Goal: Task Accomplishment & Management: Use online tool/utility

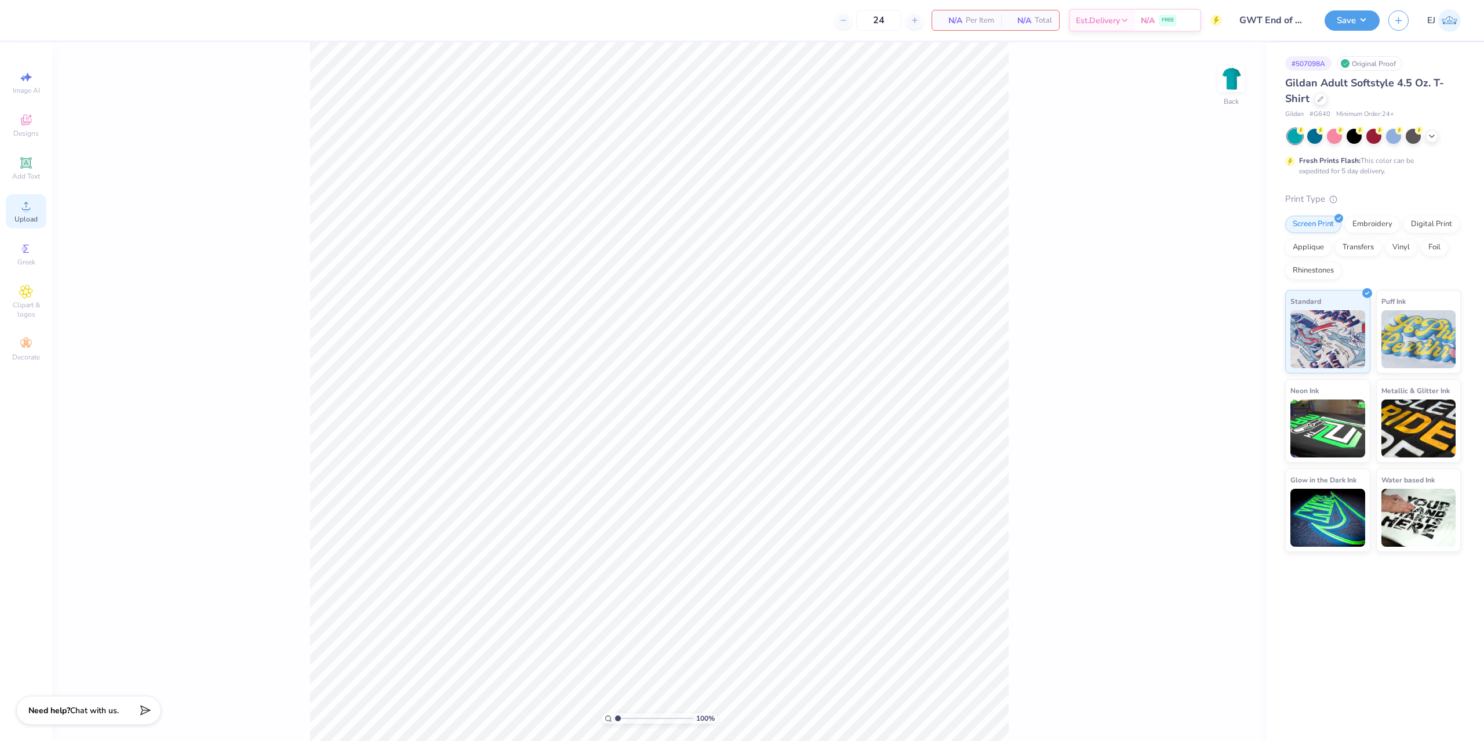
click at [12, 213] on div "Upload" at bounding box center [26, 211] width 41 height 34
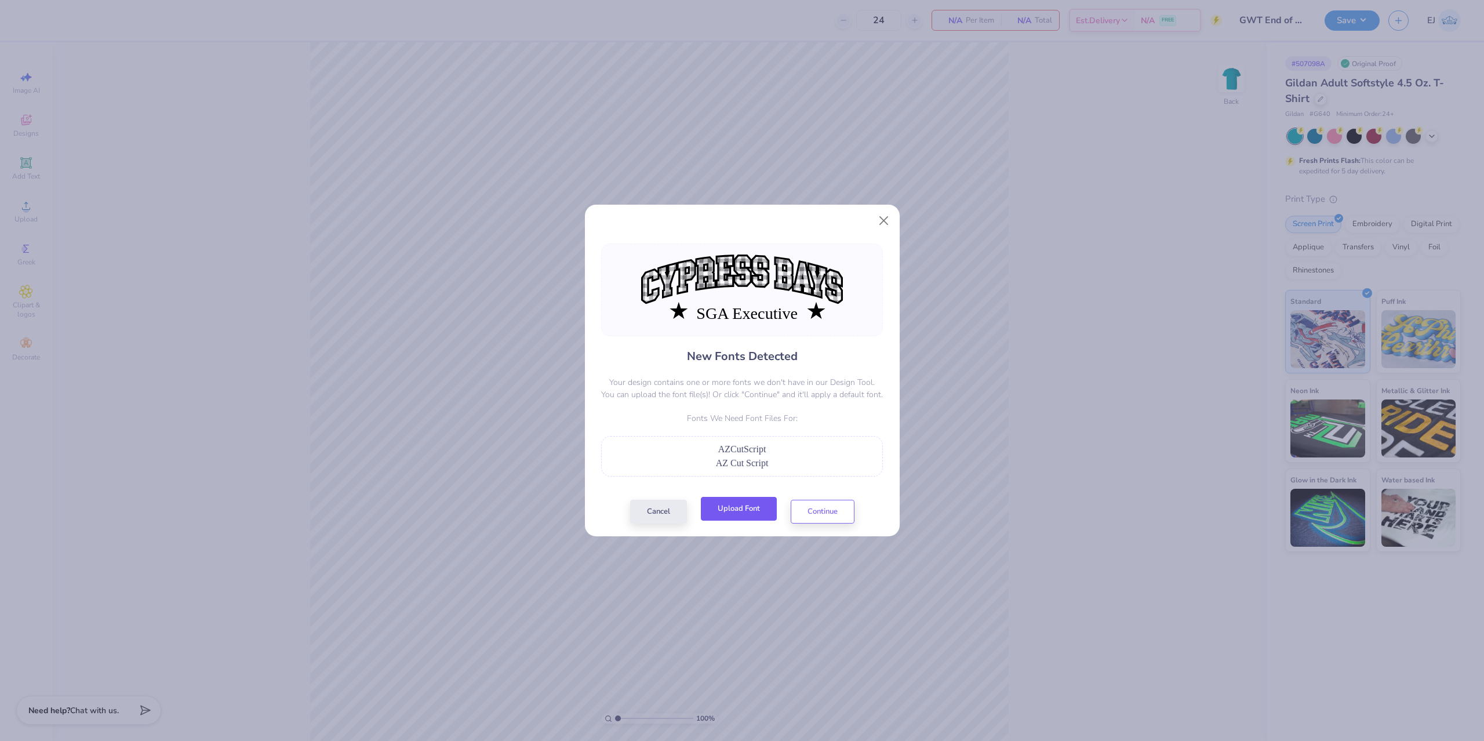
click at [752, 507] on button "Upload Font" at bounding box center [739, 509] width 76 height 24
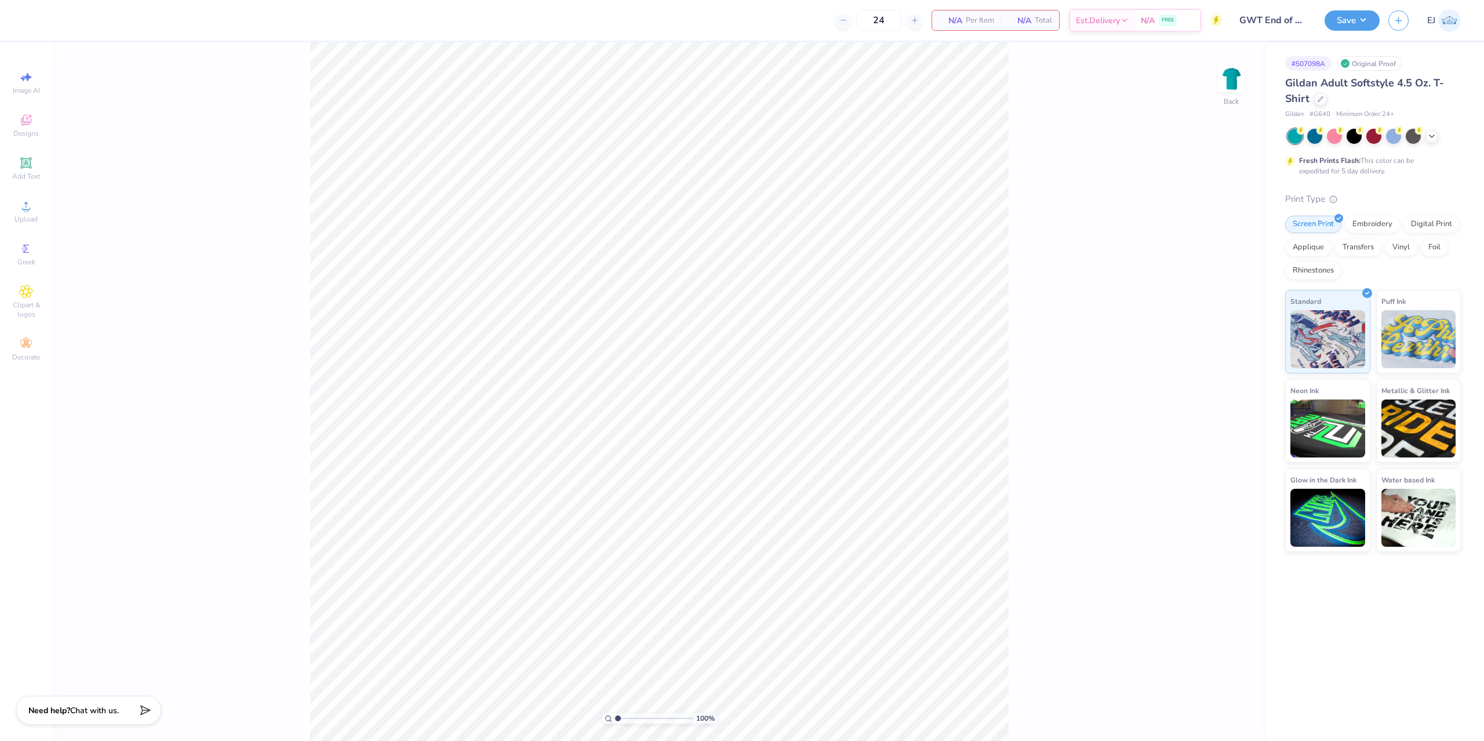
click at [37, 193] on div "Image AI Designs Add Text Upload Greek Clipart & logos Decorate" at bounding box center [26, 216] width 41 height 301
click at [33, 203] on div "Upload" at bounding box center [26, 211] width 41 height 34
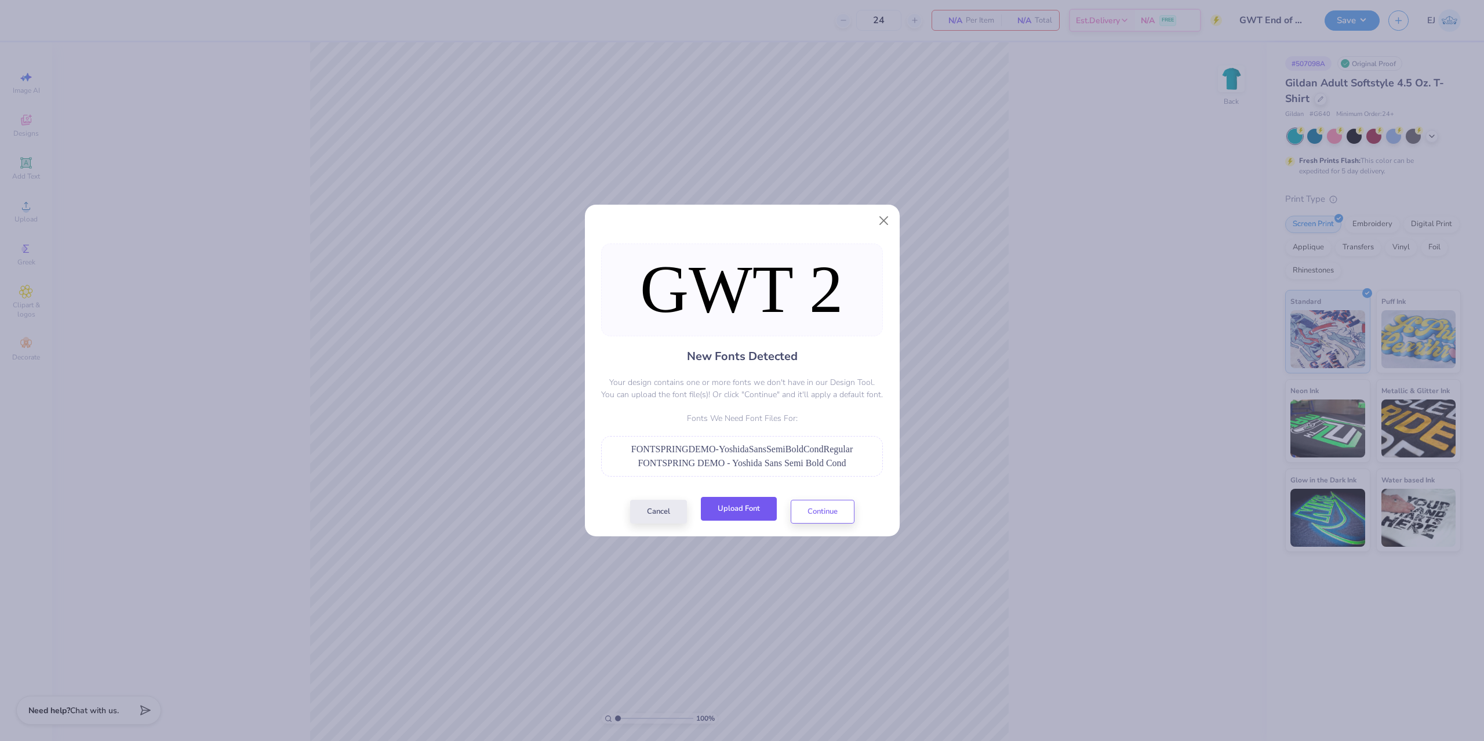
click at [747, 517] on button "Upload Font" at bounding box center [739, 509] width 76 height 24
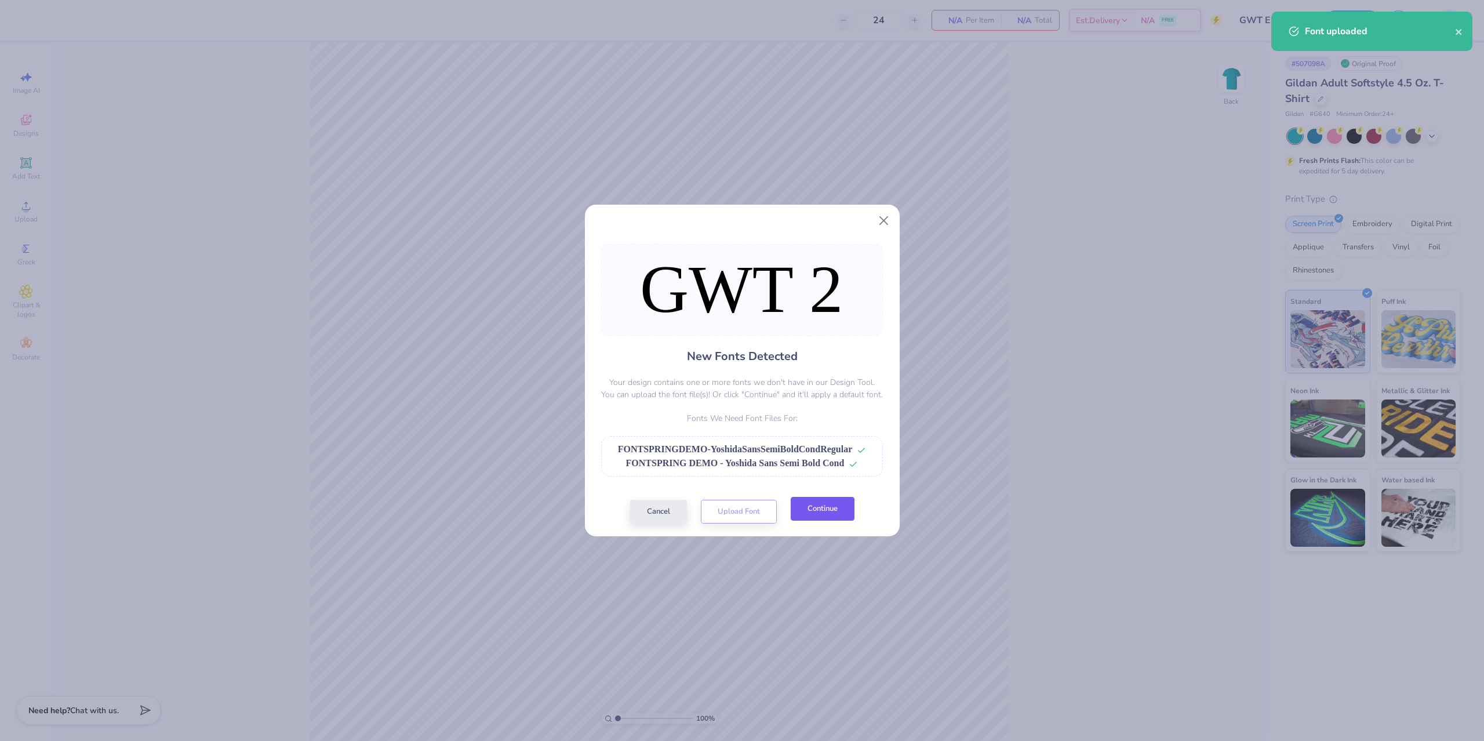
click at [843, 508] on button "Continue" at bounding box center [823, 509] width 64 height 24
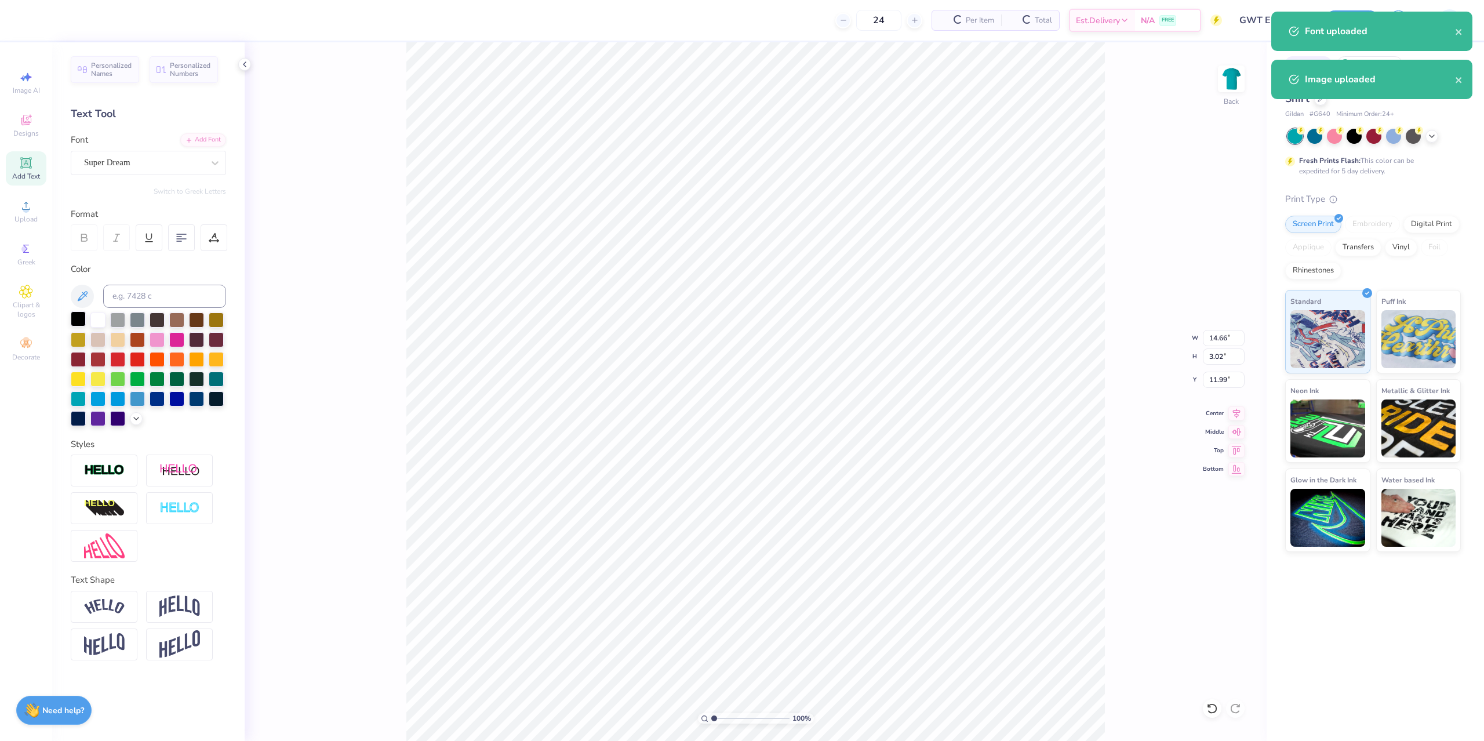
click at [81, 321] on div at bounding box center [78, 318] width 15 height 15
type input "14.57"
type input "2.96"
type input "12.32"
drag, startPoint x: 141, startPoint y: 165, endPoint x: 141, endPoint y: 173, distance: 7.5
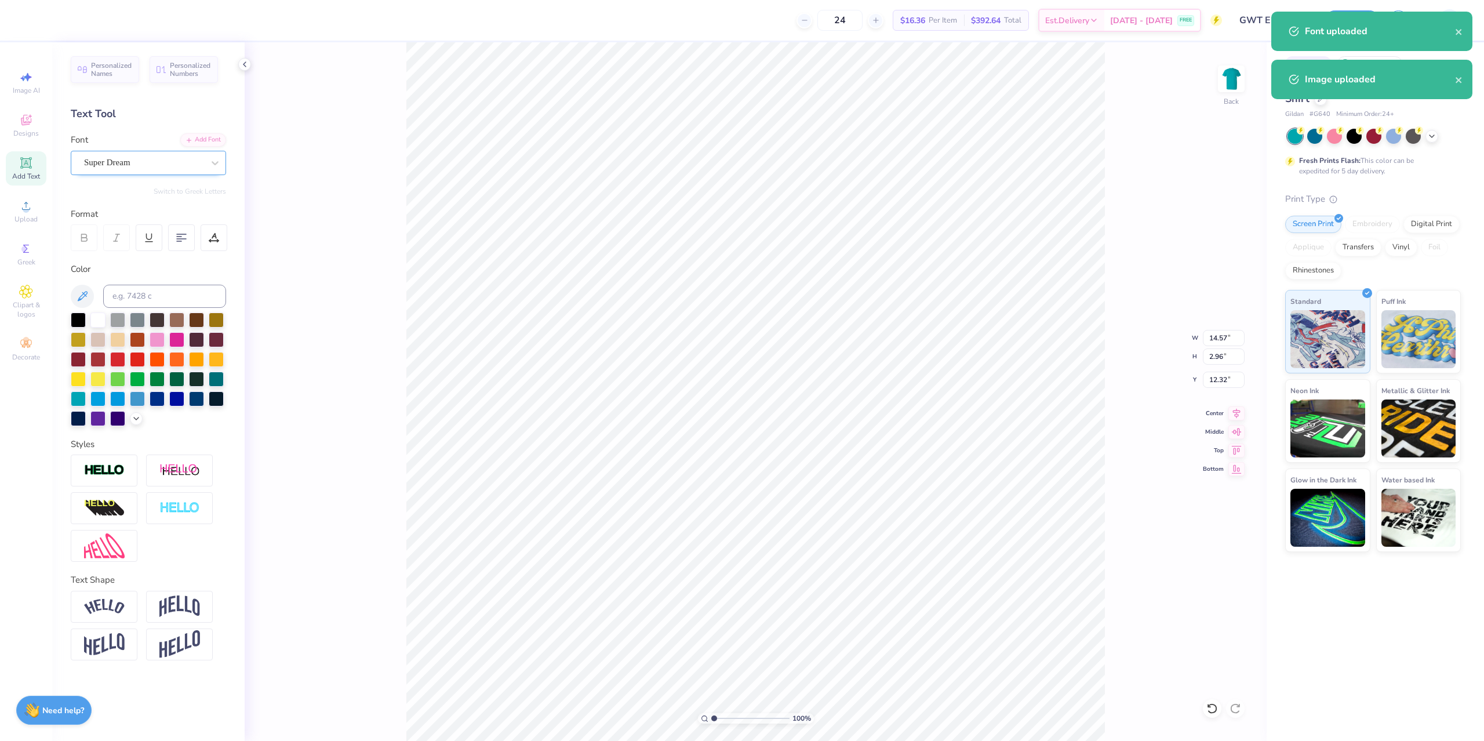
click at [141, 165] on div "Super Dream" at bounding box center [144, 163] width 122 height 18
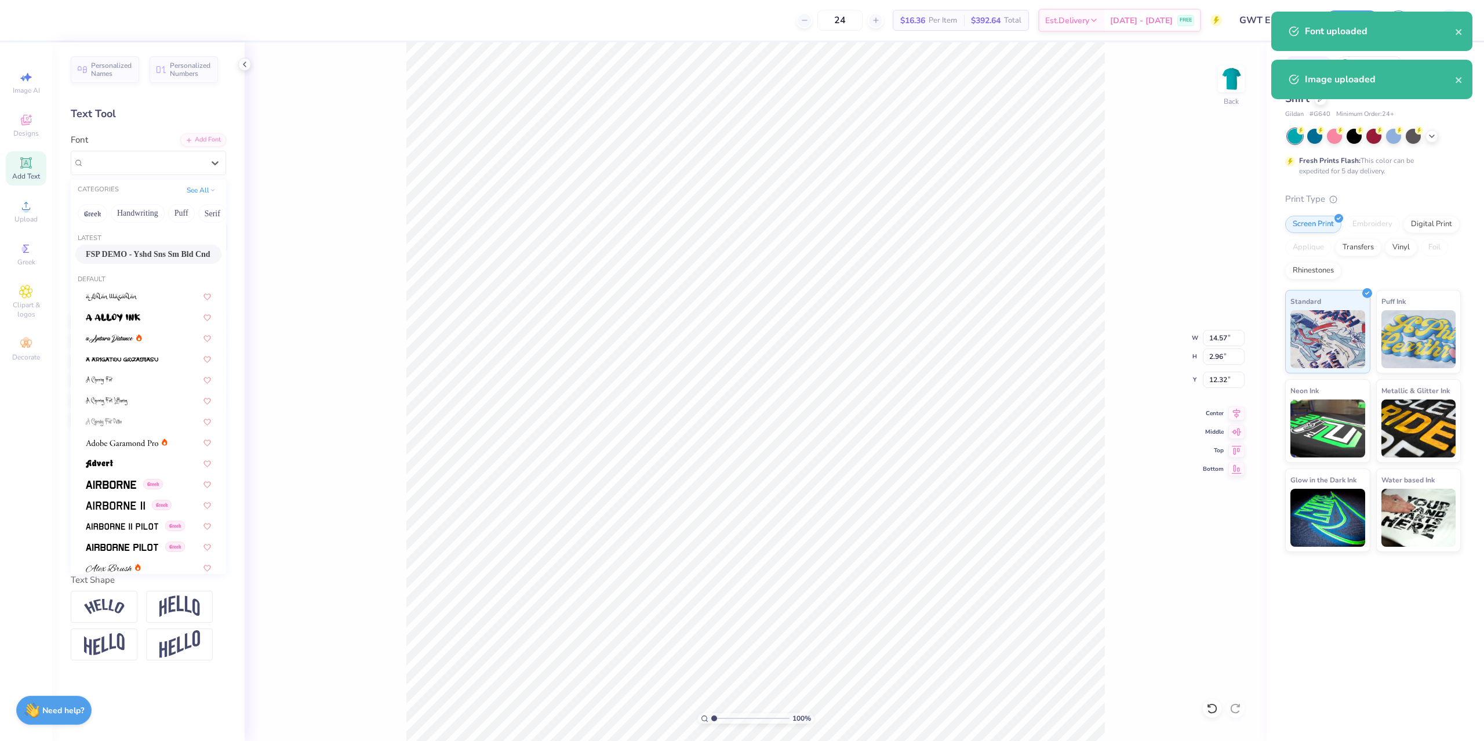
click at [132, 256] on span "FSP DEMO - Yshd Sns Sm Bld Cnd" at bounding box center [148, 254] width 125 height 12
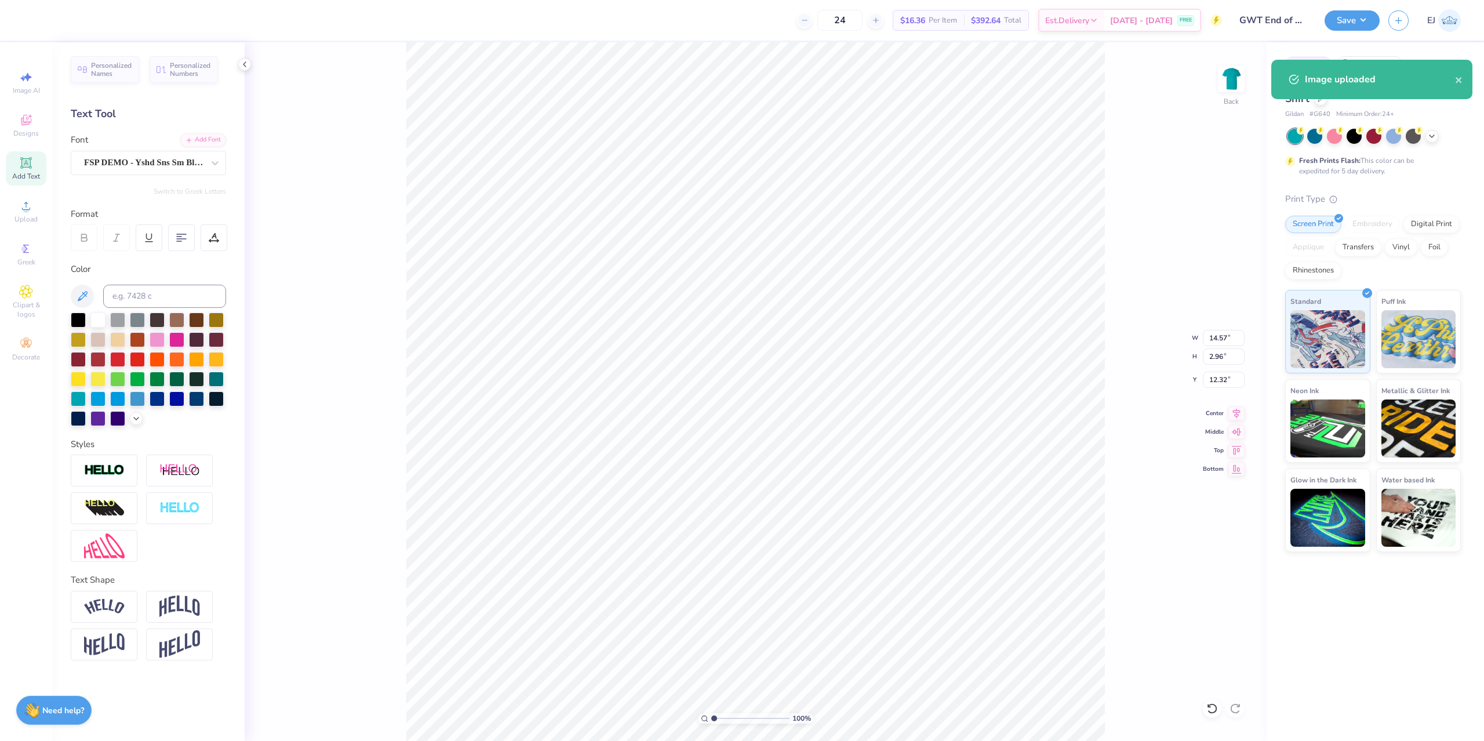
type input "12.47"
type input "3.03"
type input "12.28"
click at [181, 497] on div at bounding box center [179, 508] width 67 height 32
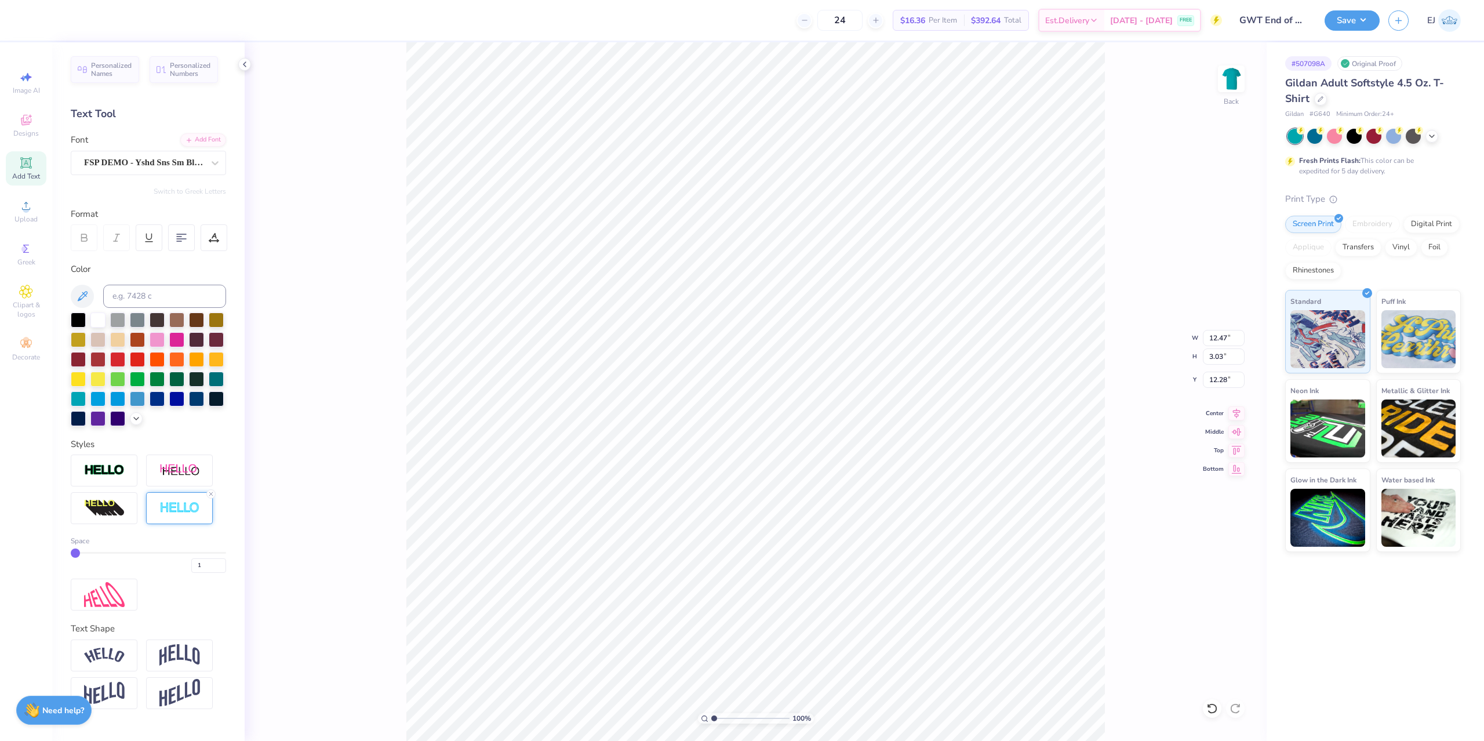
type input "12.49"
type input "3.06"
type input "12.27"
click at [212, 495] on icon at bounding box center [211, 493] width 7 height 7
type input "12.47"
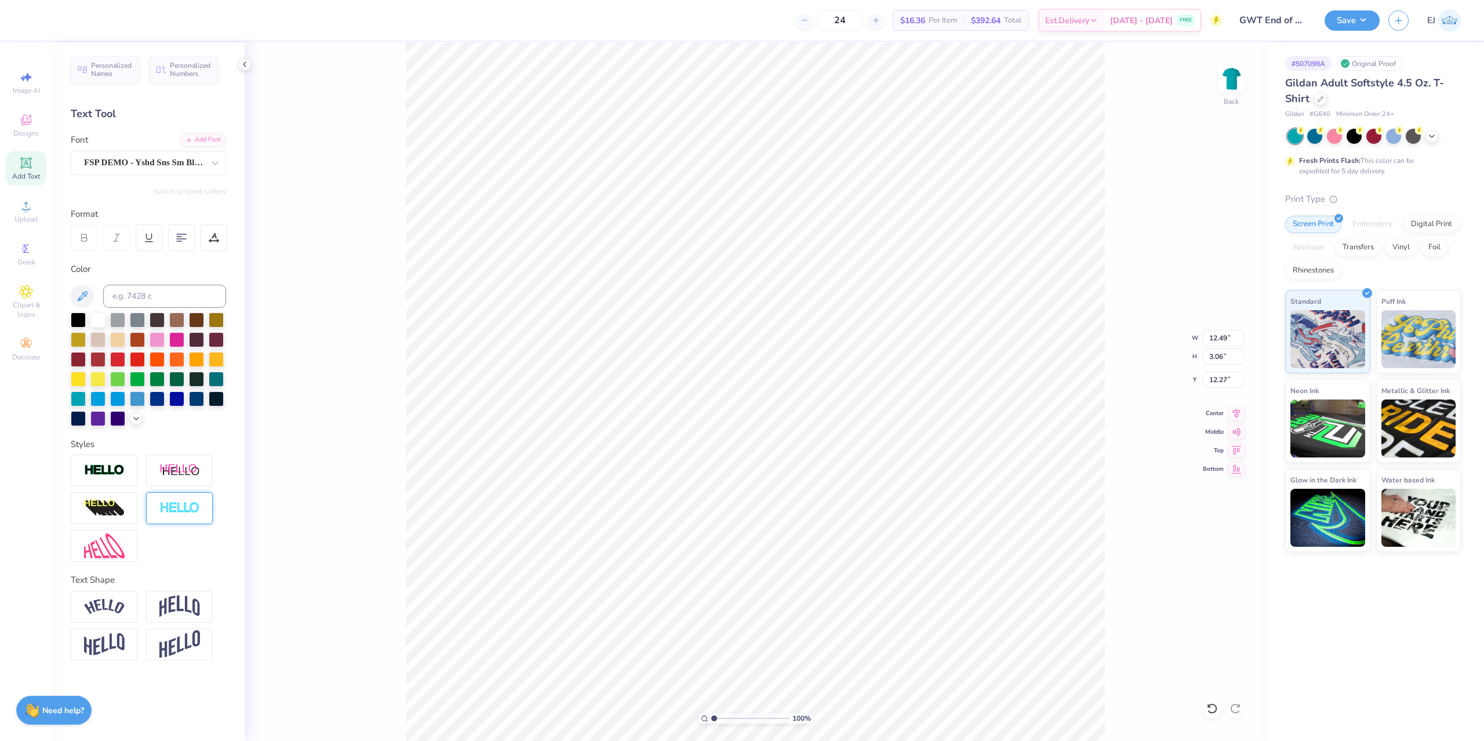
type input "3.03"
type input "12.28"
click at [114, 548] on img at bounding box center [104, 545] width 41 height 25
type input "12.19"
type input "3.02"
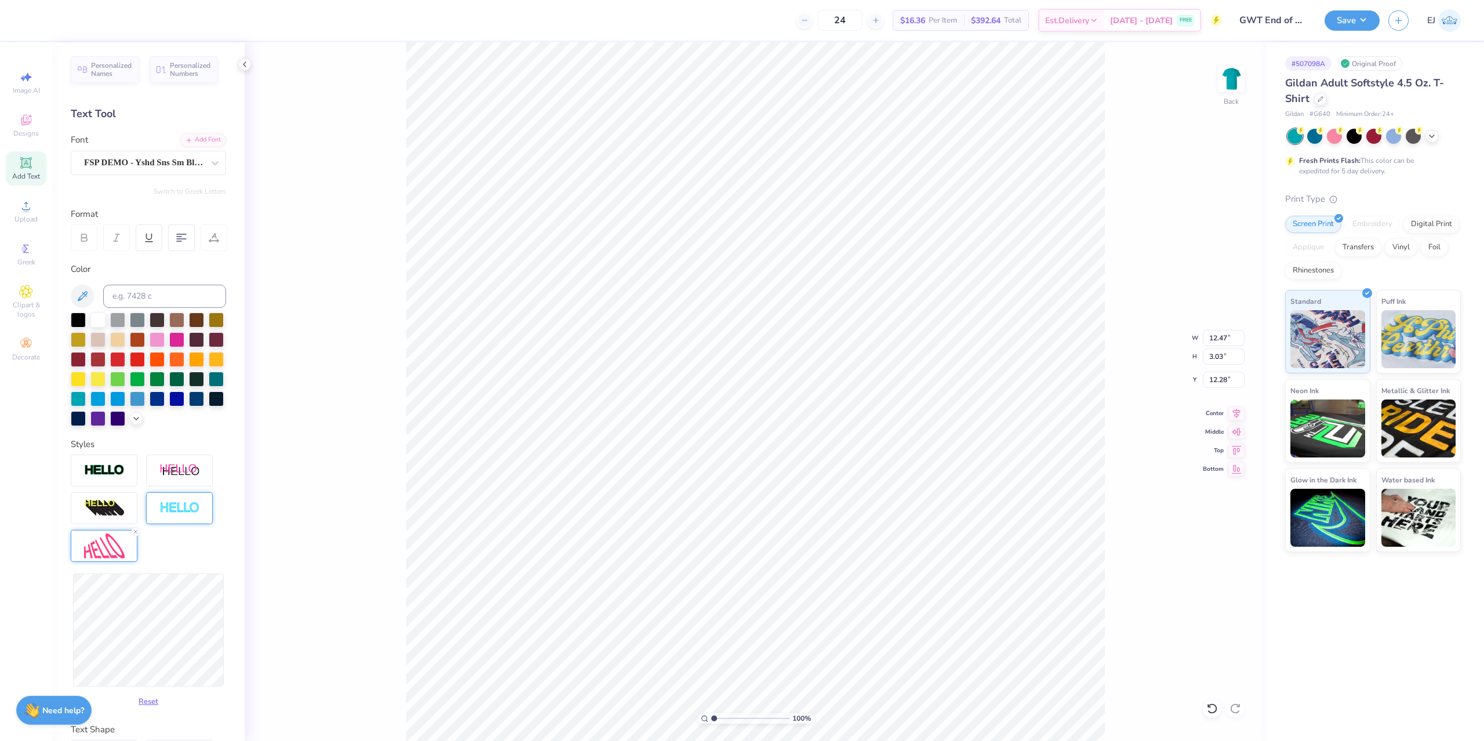
type input "12.29"
type input "11.94"
type input "3.25"
type input "12.17"
type input "12.04"
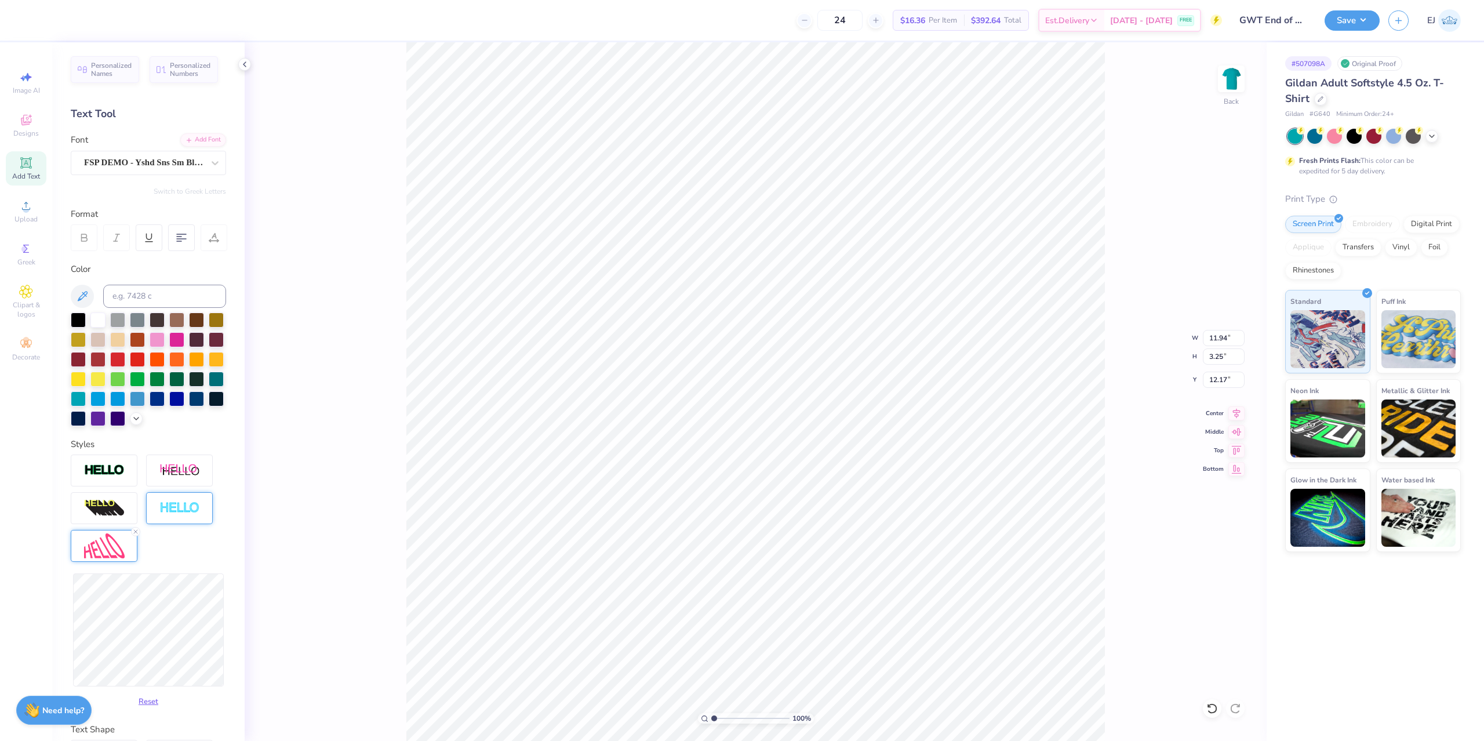
type input "3.27"
click at [1219, 340] on input "12.04" at bounding box center [1224, 338] width 42 height 16
type input "10.00"
type input "2.71"
type input "3.00"
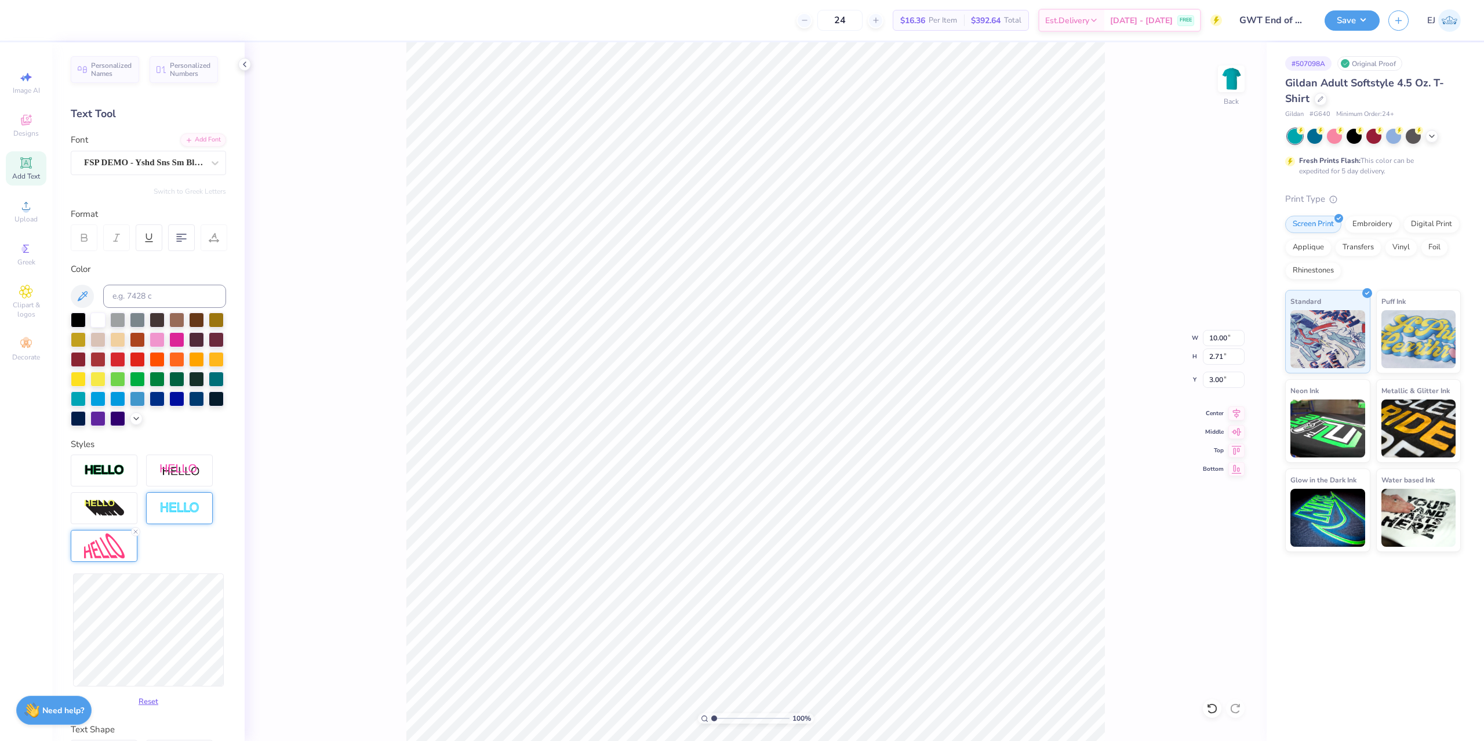
drag, startPoint x: 1135, startPoint y: 251, endPoint x: 1178, endPoint y: 176, distance: 87.0
click at [1136, 251] on div "100 % Back W 10.00 10.00 " H 2.71 2.71 " Y 3.00 3.00 " Center Middle Top Bottom" at bounding box center [756, 391] width 1022 height 699
click at [1230, 76] on img at bounding box center [1231, 79] width 46 height 46
click at [30, 212] on div "Upload" at bounding box center [26, 211] width 41 height 34
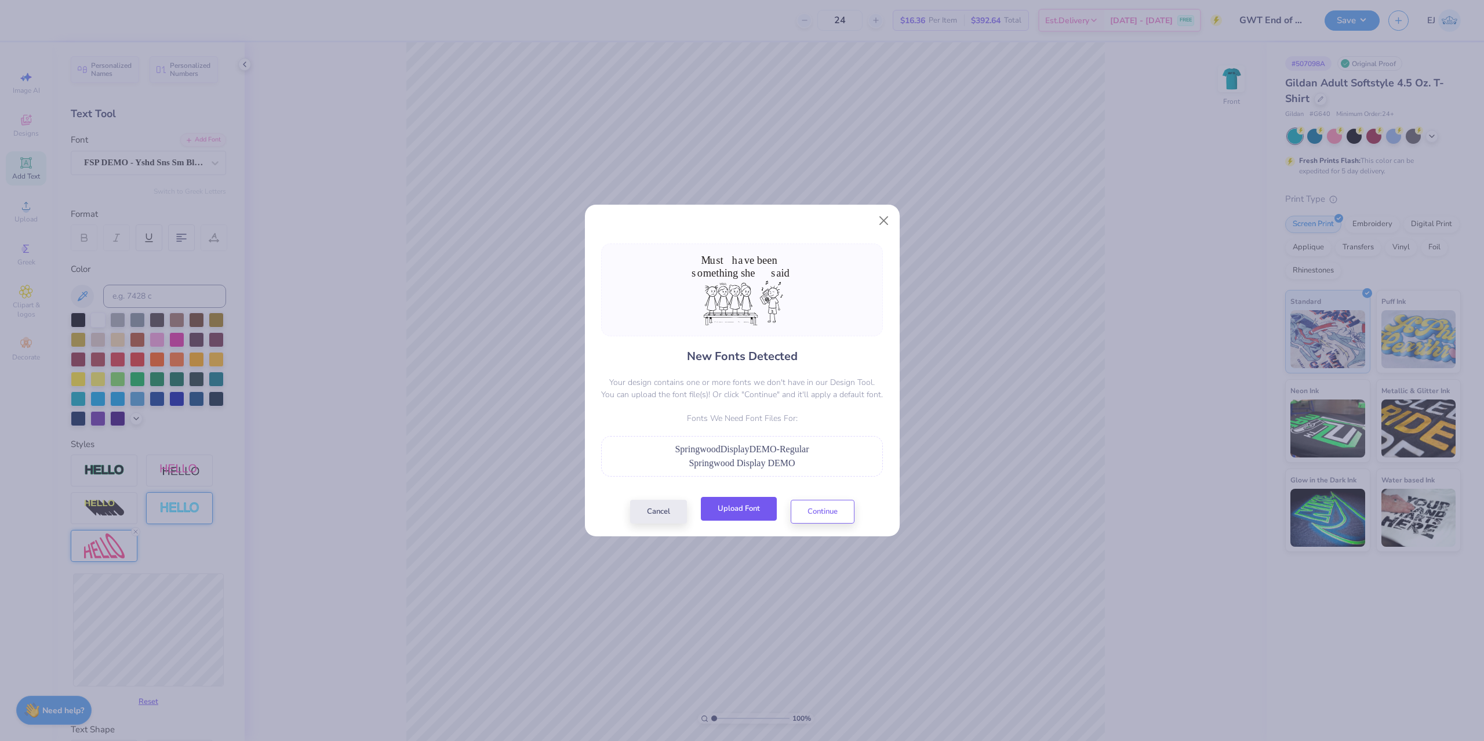
click at [745, 513] on button "Upload Font" at bounding box center [739, 509] width 76 height 24
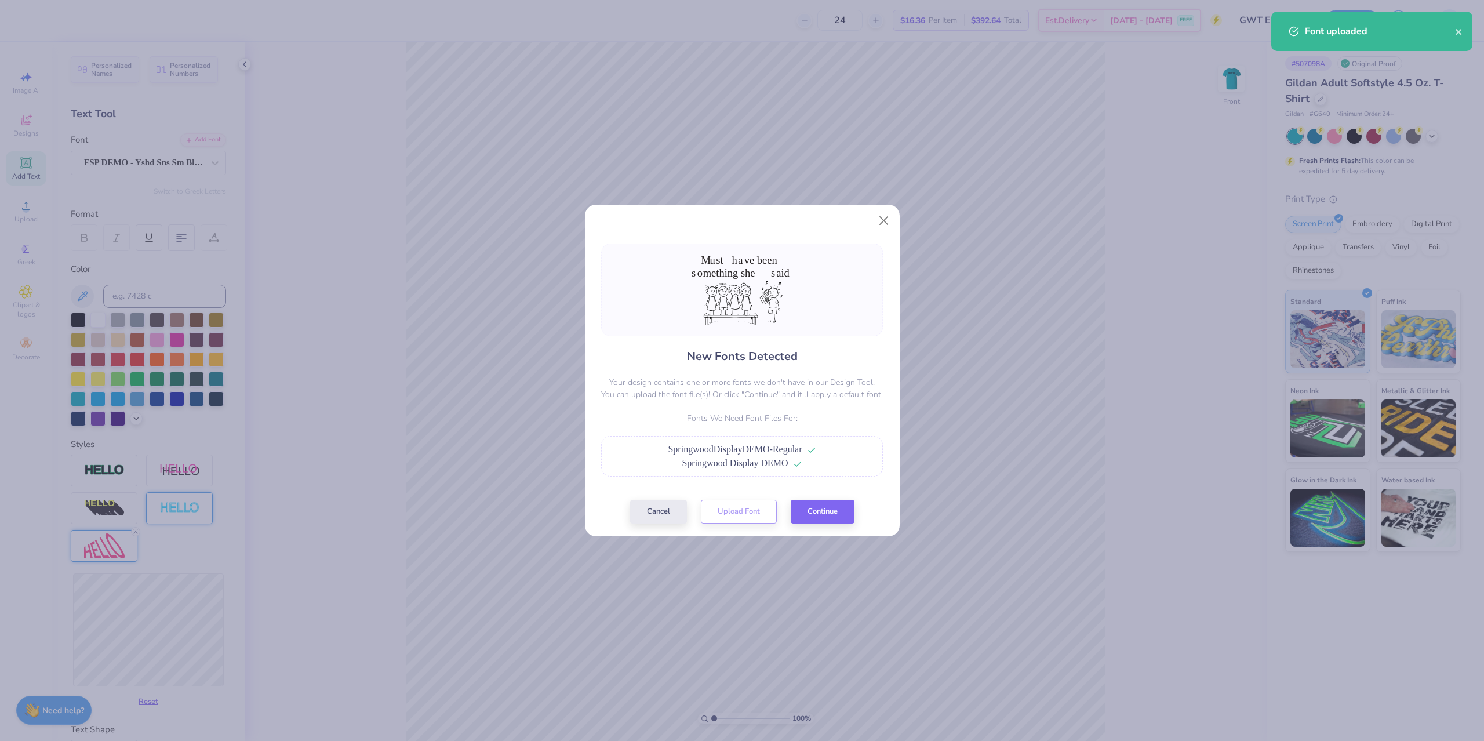
drag, startPoint x: 866, startPoint y: 504, endPoint x: 856, endPoint y: 508, distance: 10.7
click at [860, 505] on div "New Fonts Detected Your design contains one or more fonts we don't have in our …" at bounding box center [742, 383] width 289 height 280
click at [856, 508] on div "New Fonts Detected Your design contains one or more fonts we don't have in our …" at bounding box center [742, 383] width 289 height 280
click at [850, 511] on button "Continue" at bounding box center [823, 509] width 64 height 24
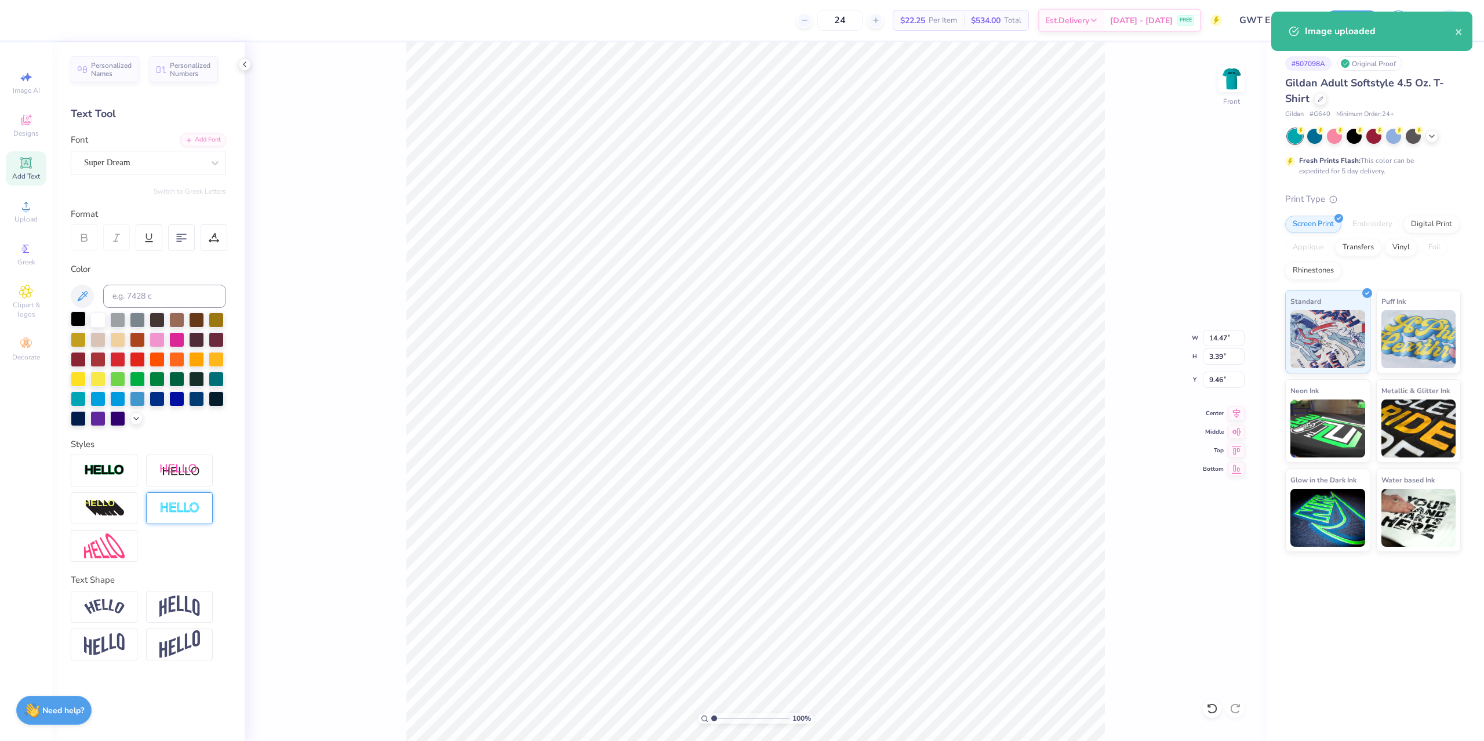
click at [81, 315] on div at bounding box center [78, 318] width 15 height 15
type input "14.44"
type input "3.35"
type input "9.44"
click at [185, 241] on icon at bounding box center [181, 237] width 10 height 10
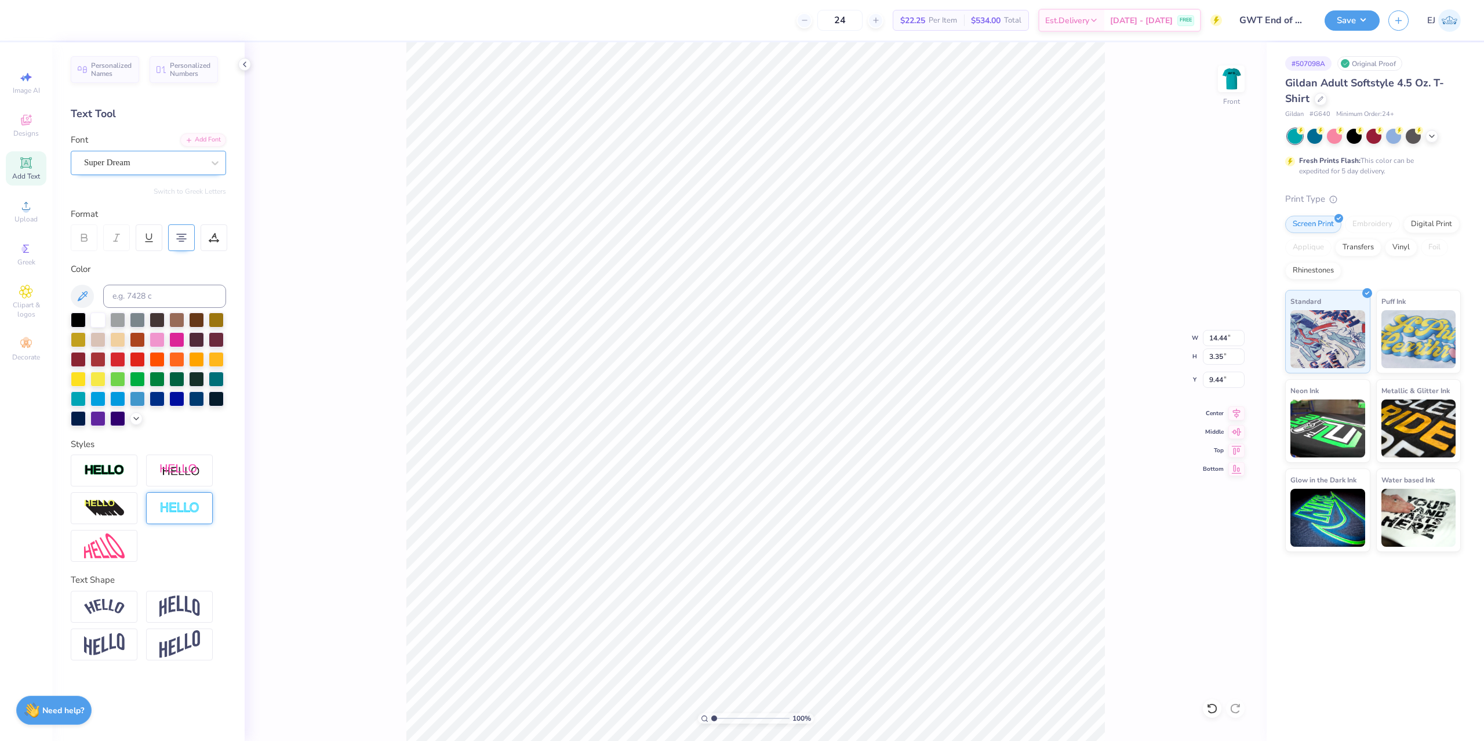
click at [153, 166] on div "Super Dream" at bounding box center [144, 163] width 122 height 18
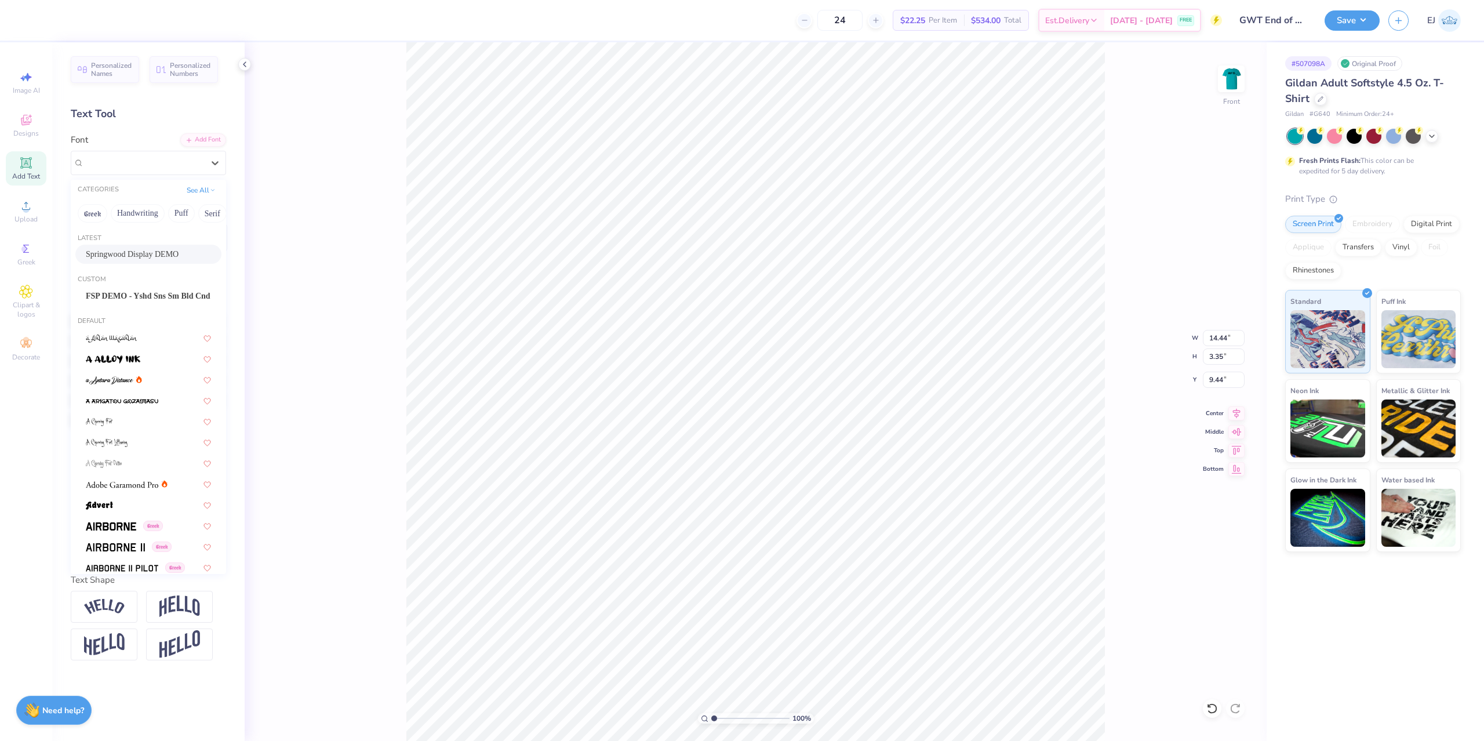
click at [139, 251] on span "Springwood Display DEMO" at bounding box center [132, 254] width 93 height 12
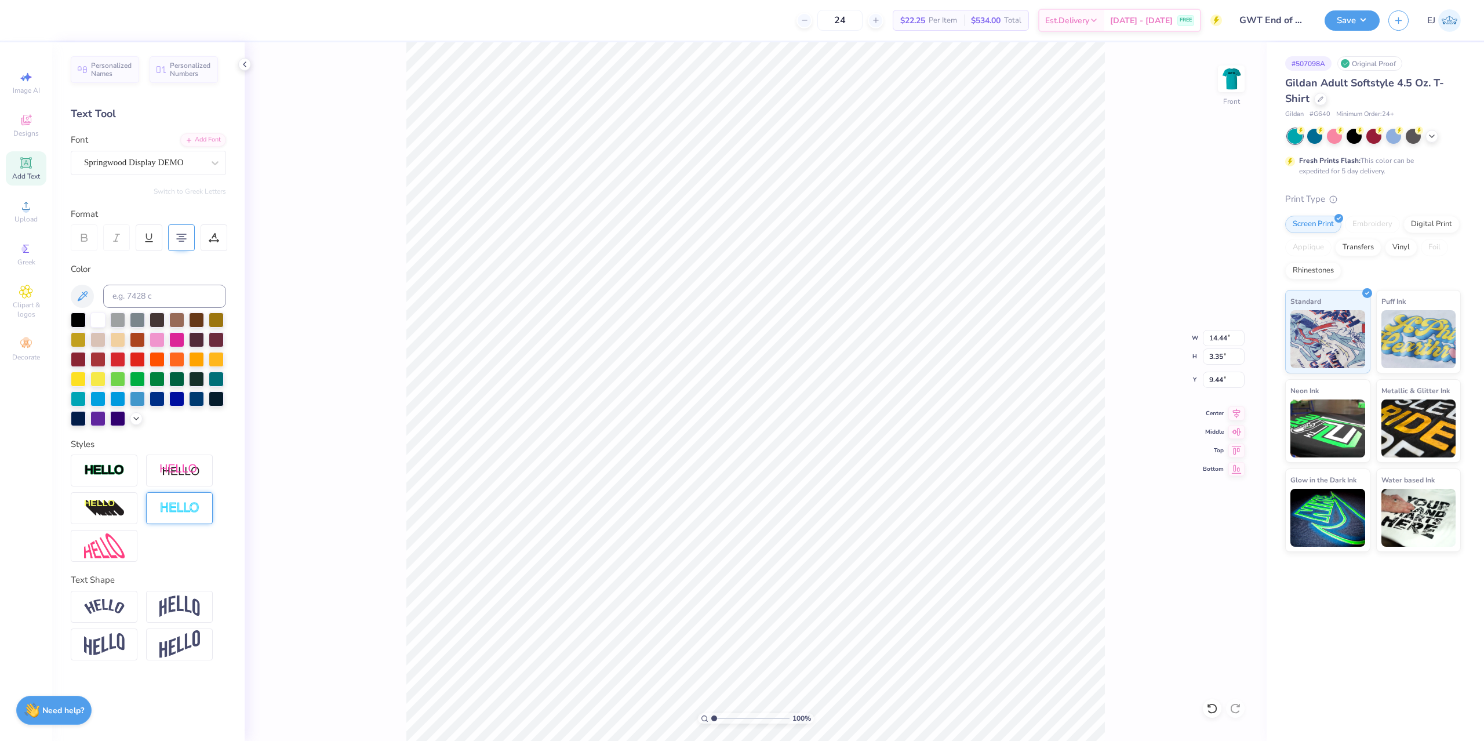
type input "14.47"
type input "2.96"
type input "9.63"
click at [74, 322] on div at bounding box center [78, 318] width 15 height 15
click at [45, 23] on div at bounding box center [52, 19] width 16 height 16
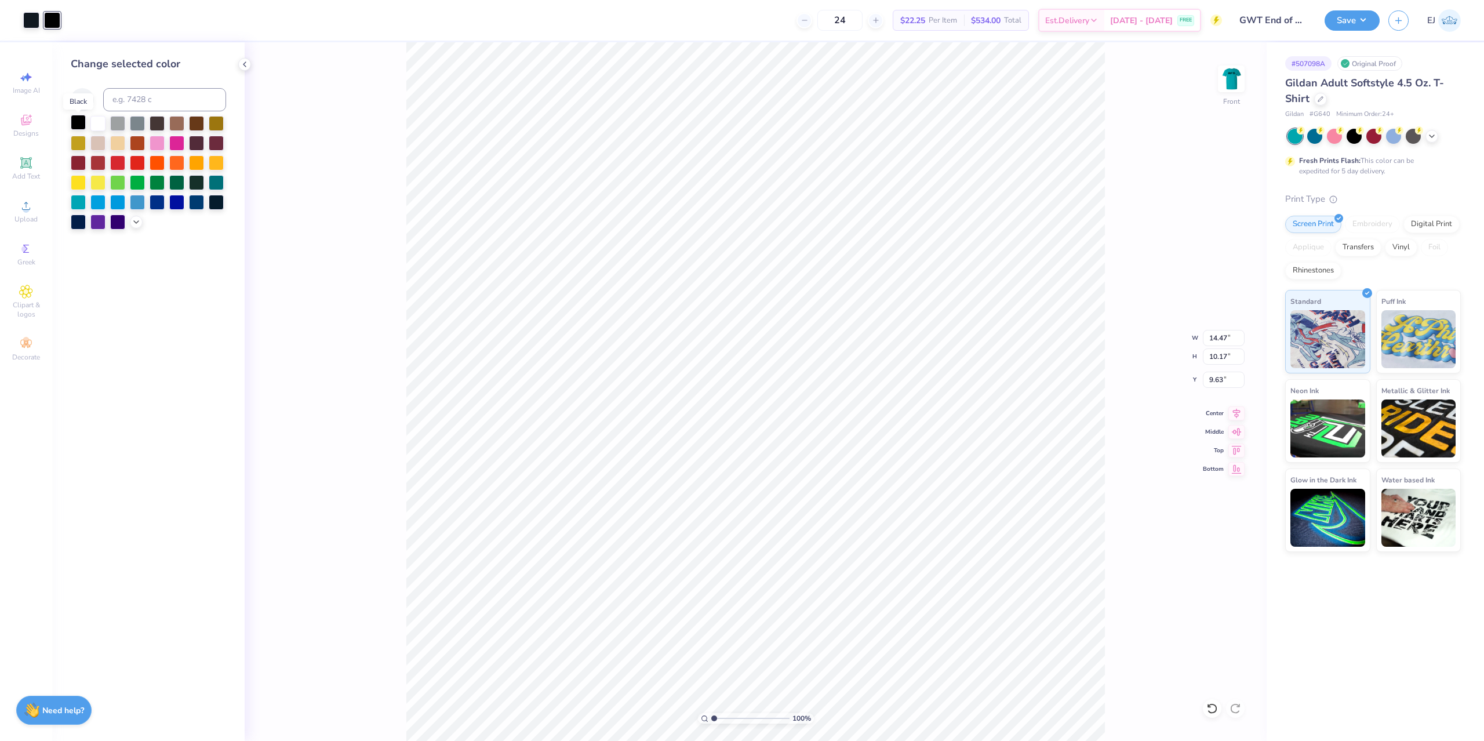
click at [82, 122] on div at bounding box center [78, 122] width 15 height 15
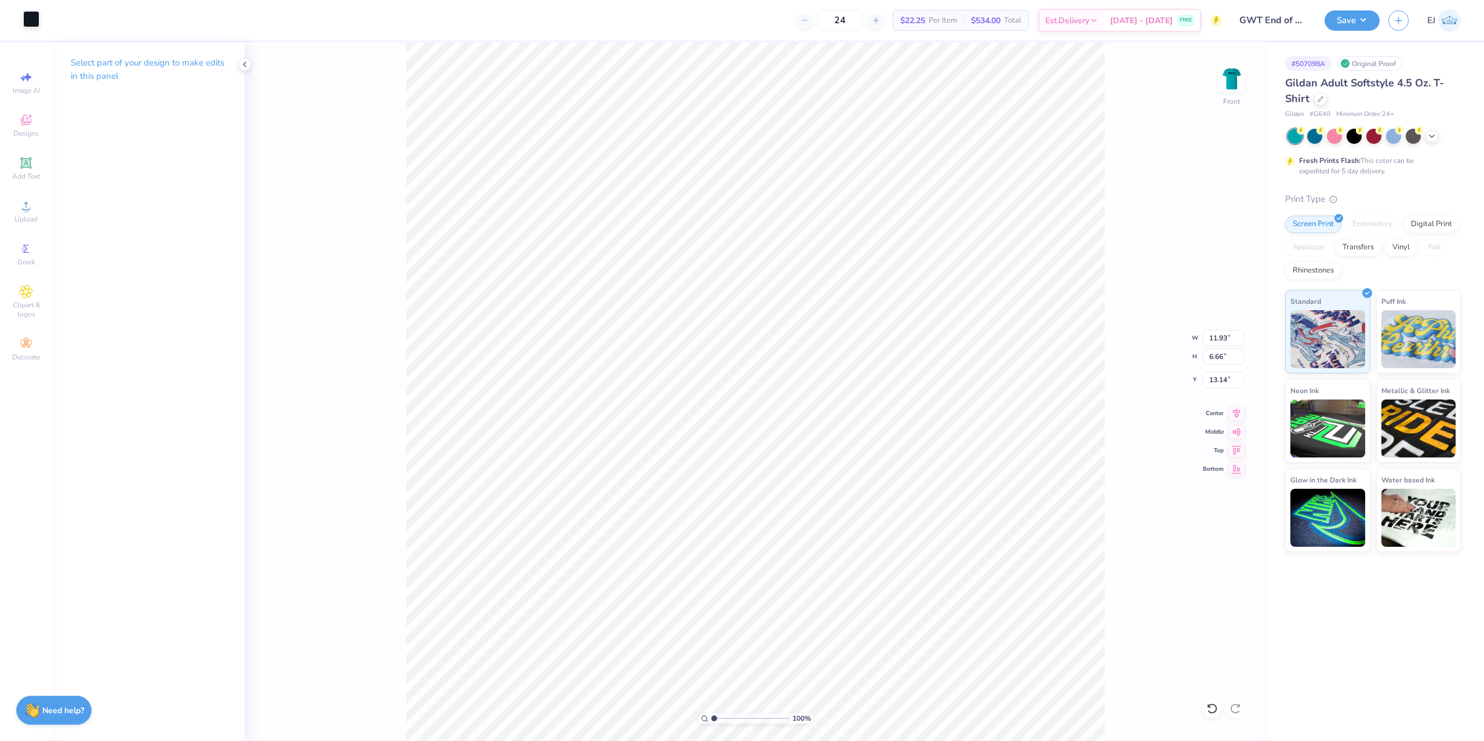
click at [30, 17] on div at bounding box center [31, 19] width 16 height 16
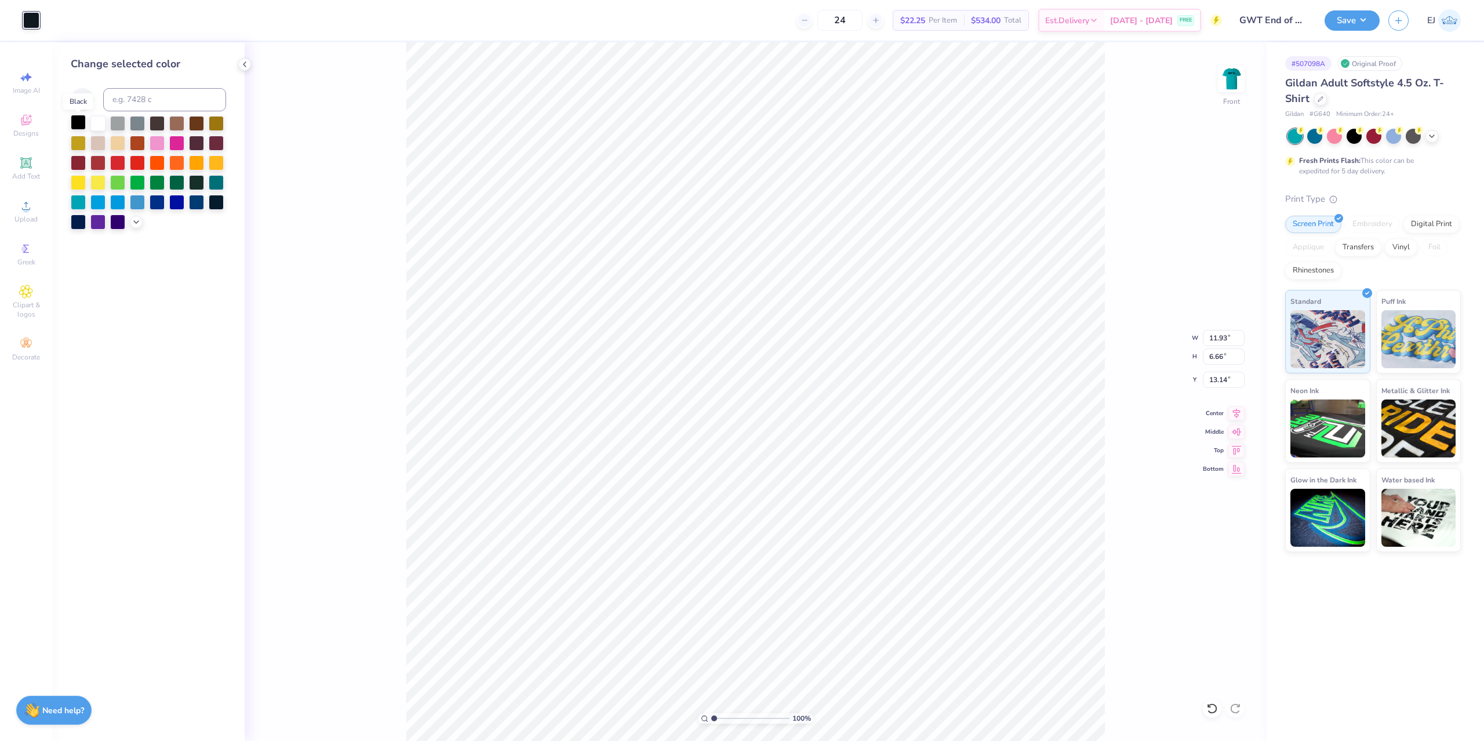
click at [80, 128] on div at bounding box center [78, 122] width 15 height 15
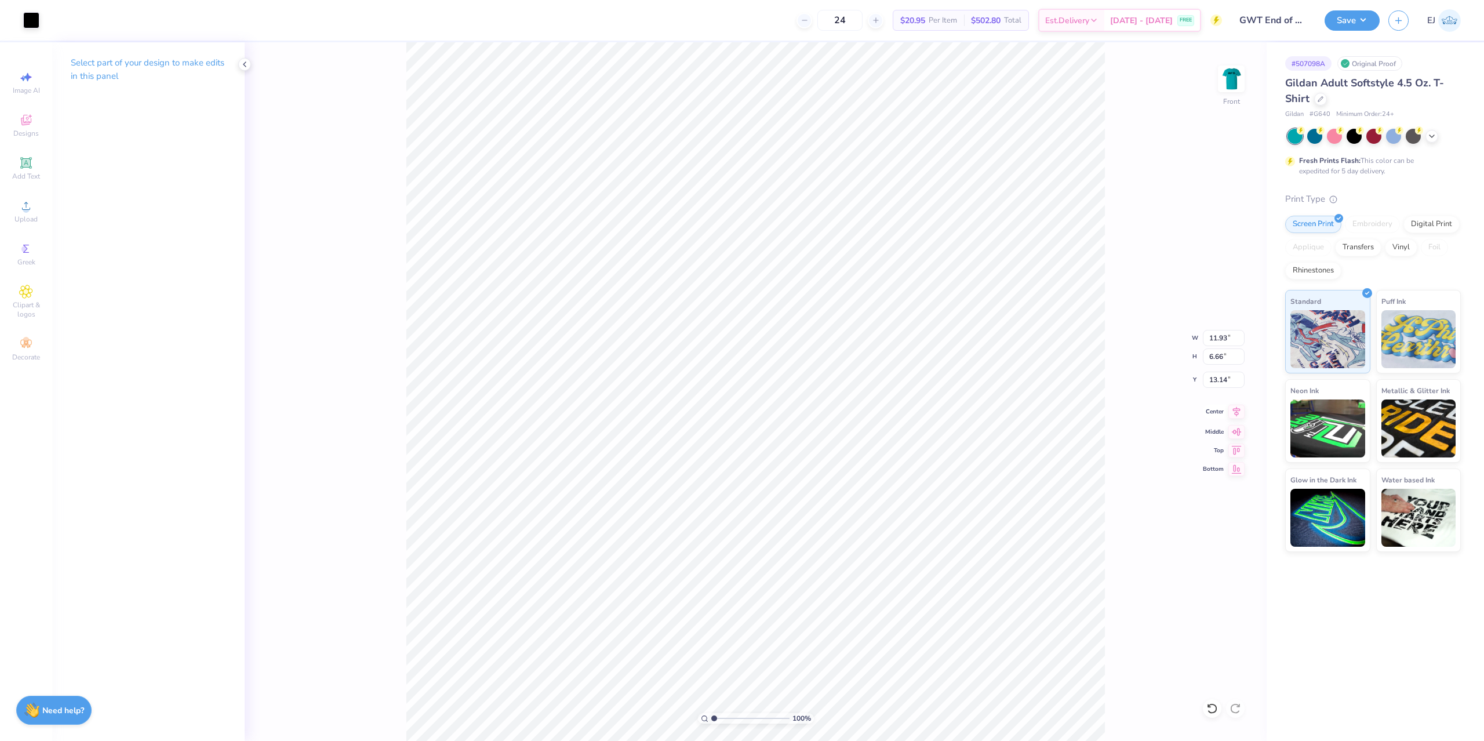
click at [1237, 408] on icon at bounding box center [1236, 412] width 16 height 14
type input "14.47"
type input "2.96"
type input "9.63"
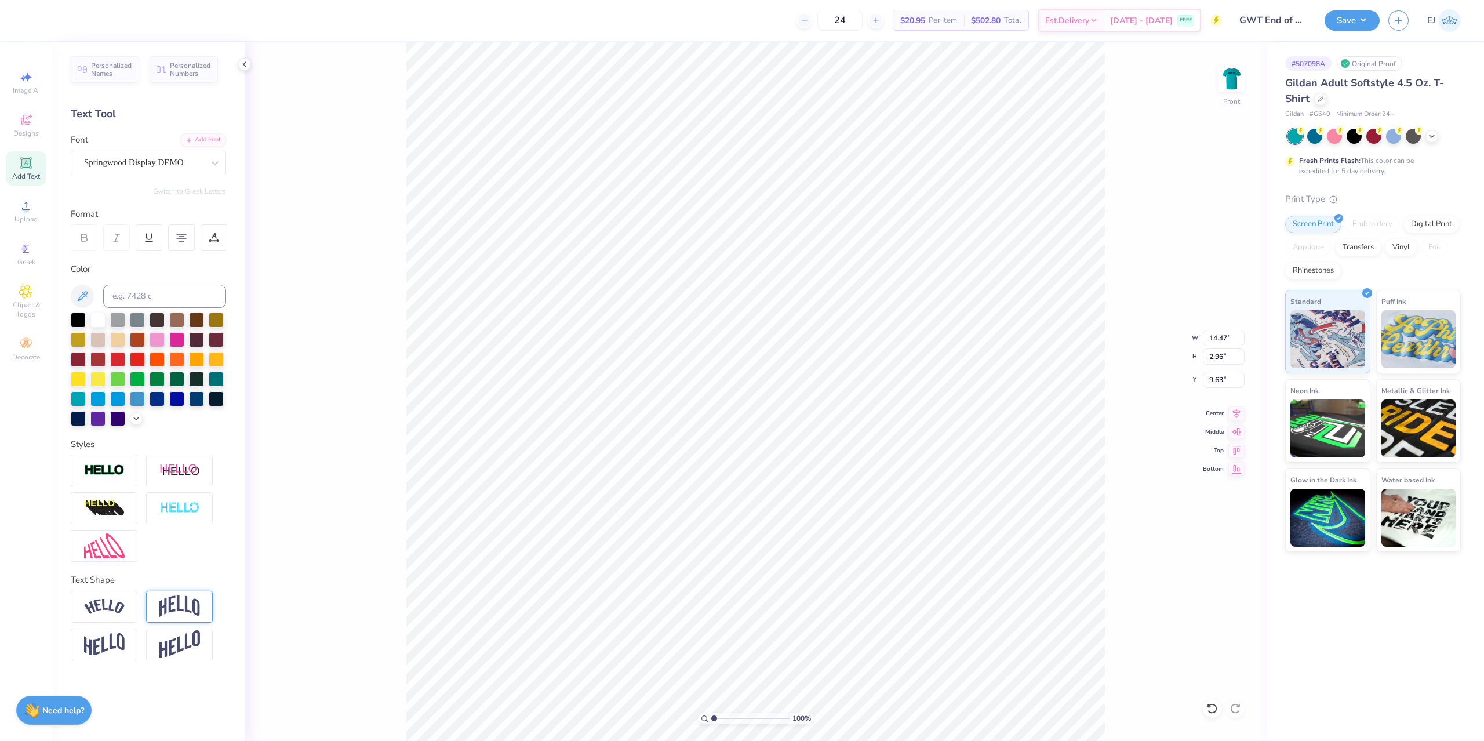
click at [185, 613] on img at bounding box center [179, 606] width 41 height 22
type input "5.76"
type input "8.23"
type input "0.48"
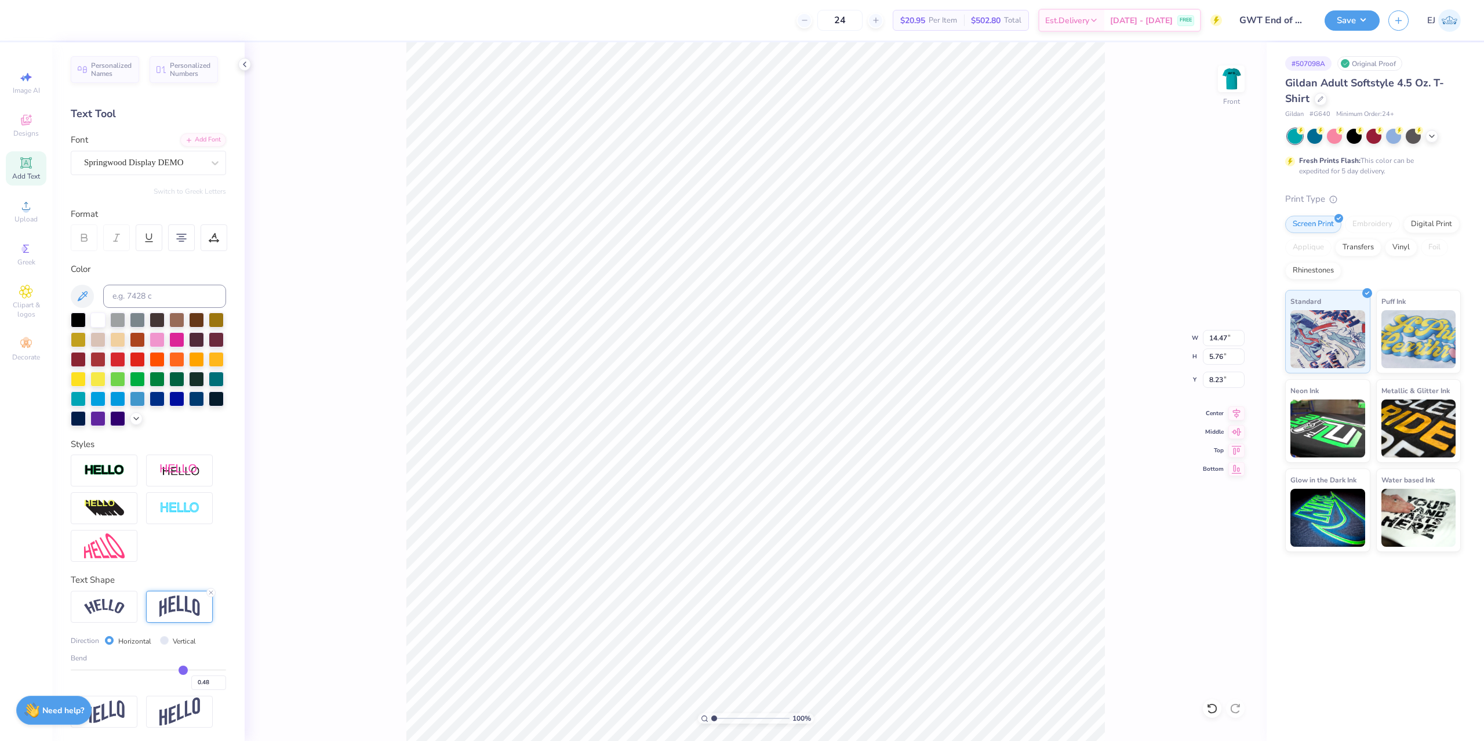
type input "0.47"
type input "0.46"
type input "0.45"
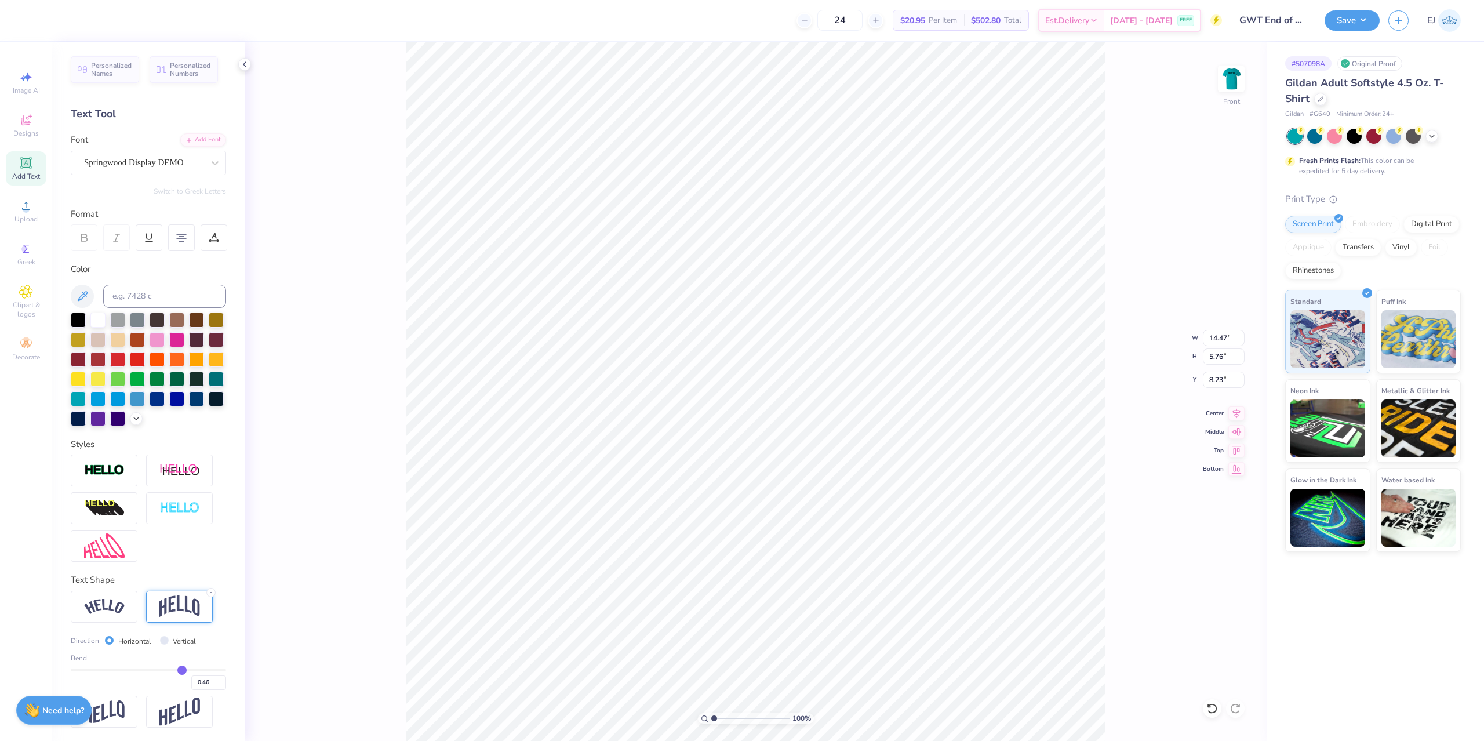
type input "0.45"
type input "0.44"
type input "0.43"
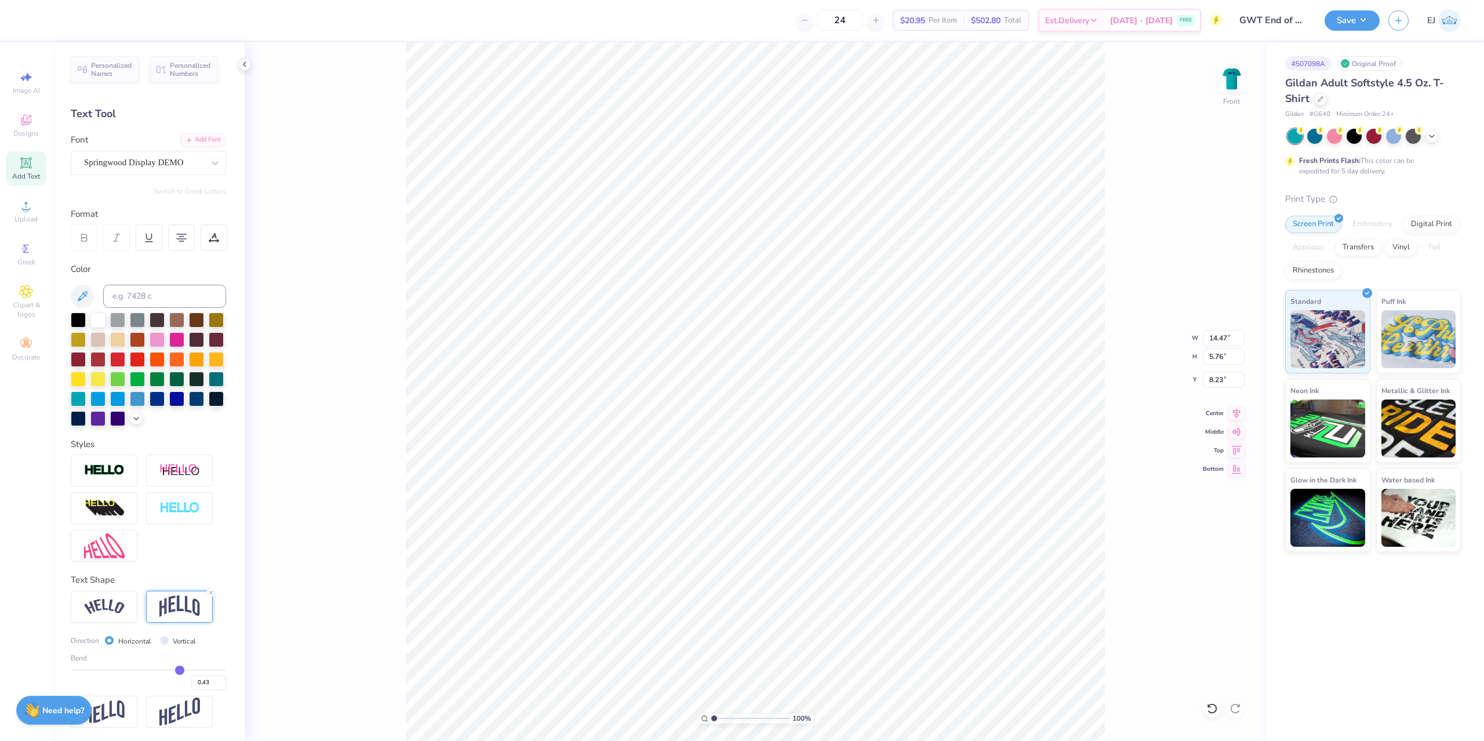
type input "0.42"
type input "0.41"
type input "0.4"
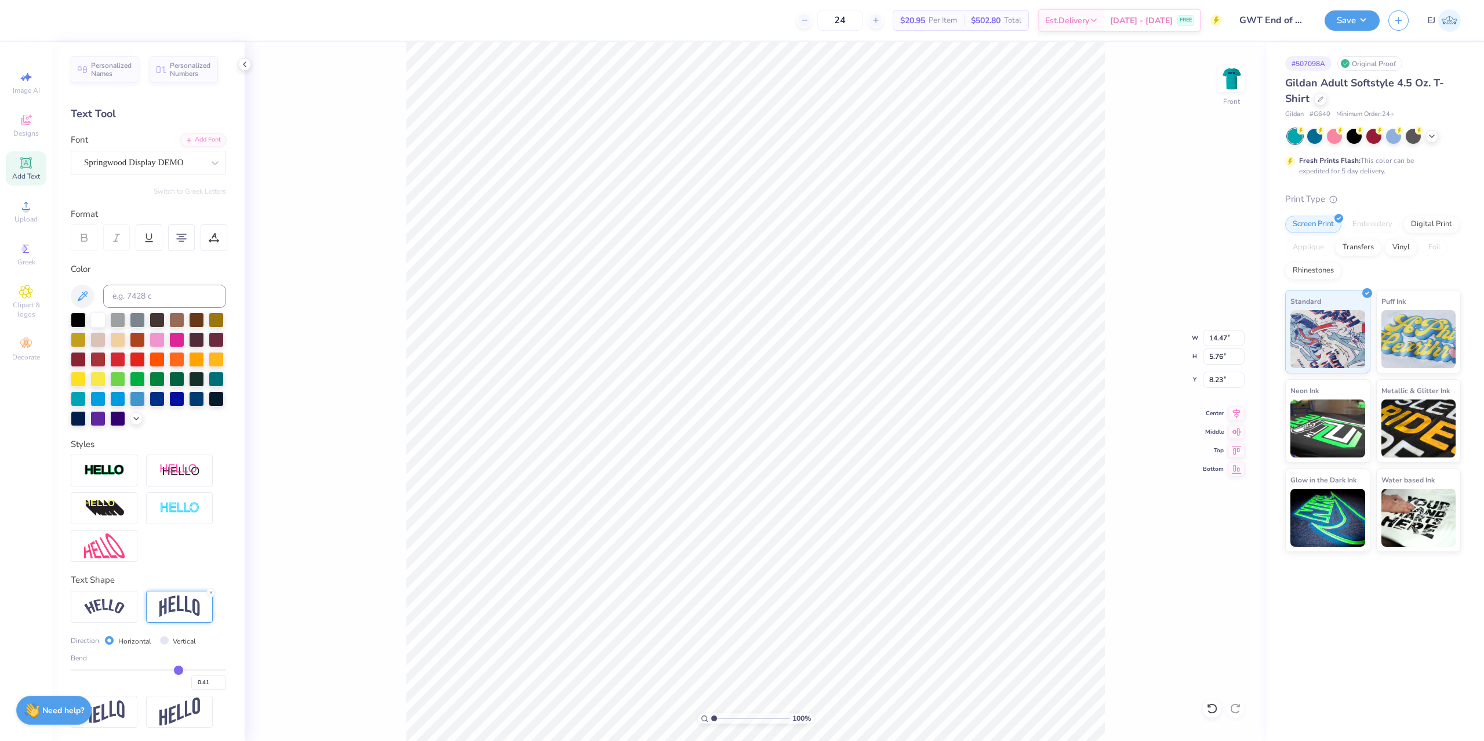
type input "0.40"
type input "0.38"
type input "0.37"
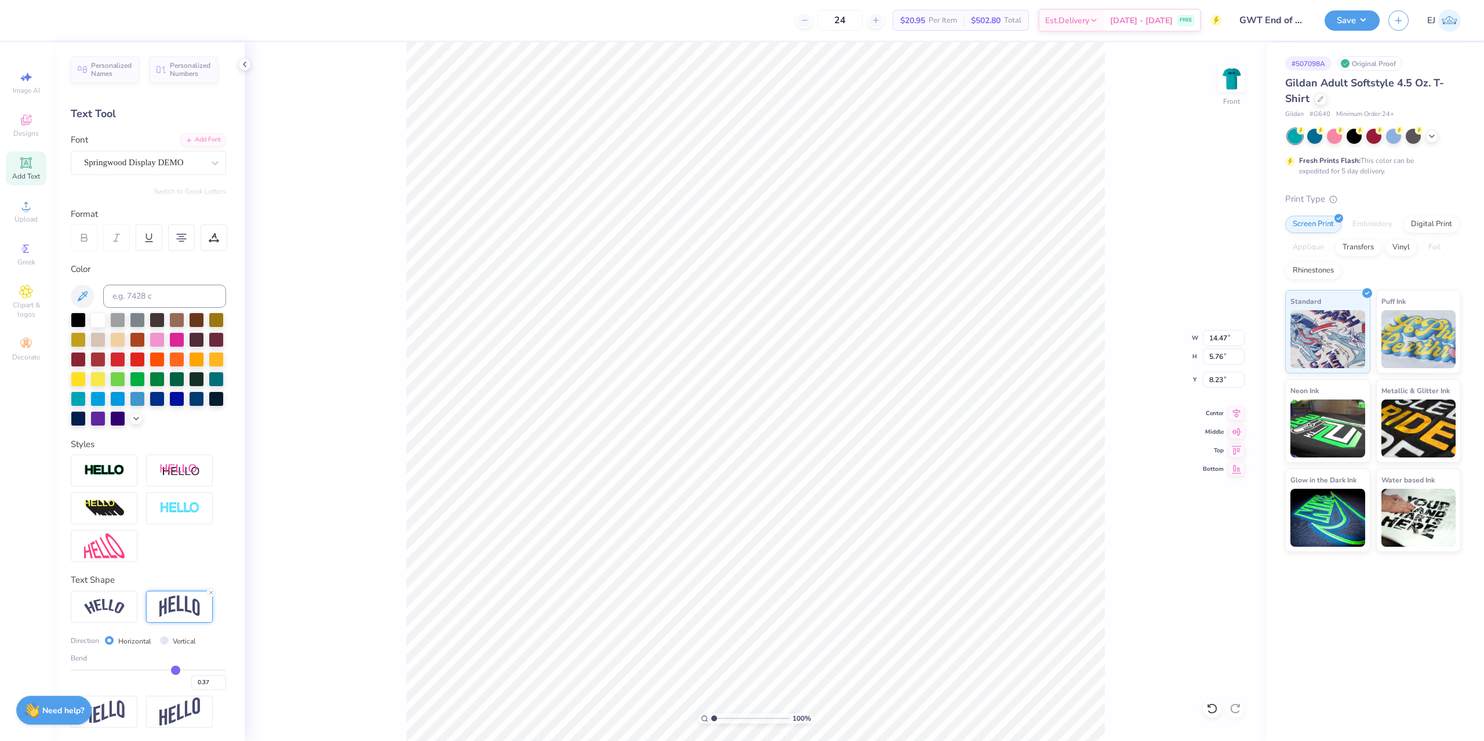
drag, startPoint x: 184, startPoint y: 673, endPoint x: 176, endPoint y: 671, distance: 8.3
type input "0.37"
click at [176, 671] on input "range" at bounding box center [148, 670] width 155 height 2
type input "4.94"
type input "8.64"
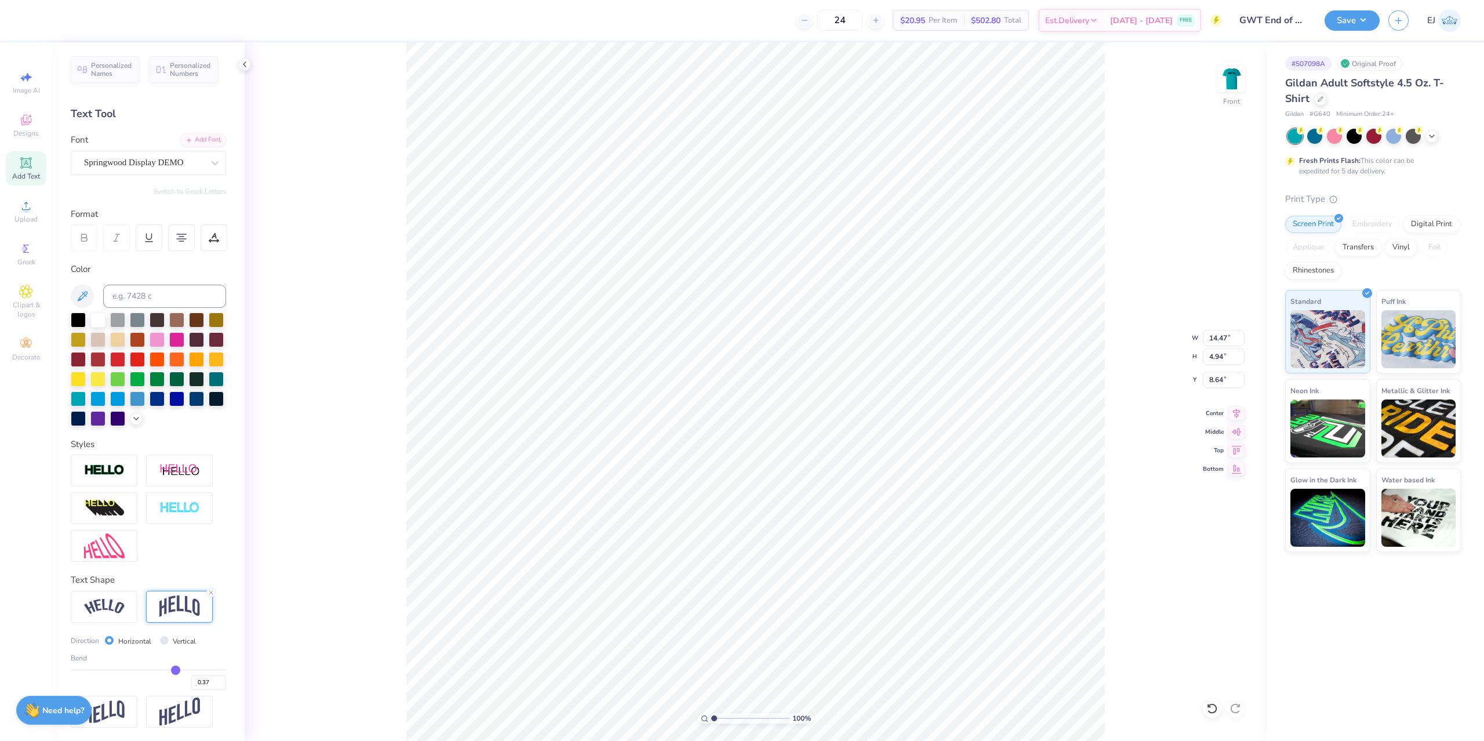
click at [172, 672] on div "0.37" at bounding box center [148, 679] width 155 height 21
type input "0.3"
type input "0.30"
type input "0.29"
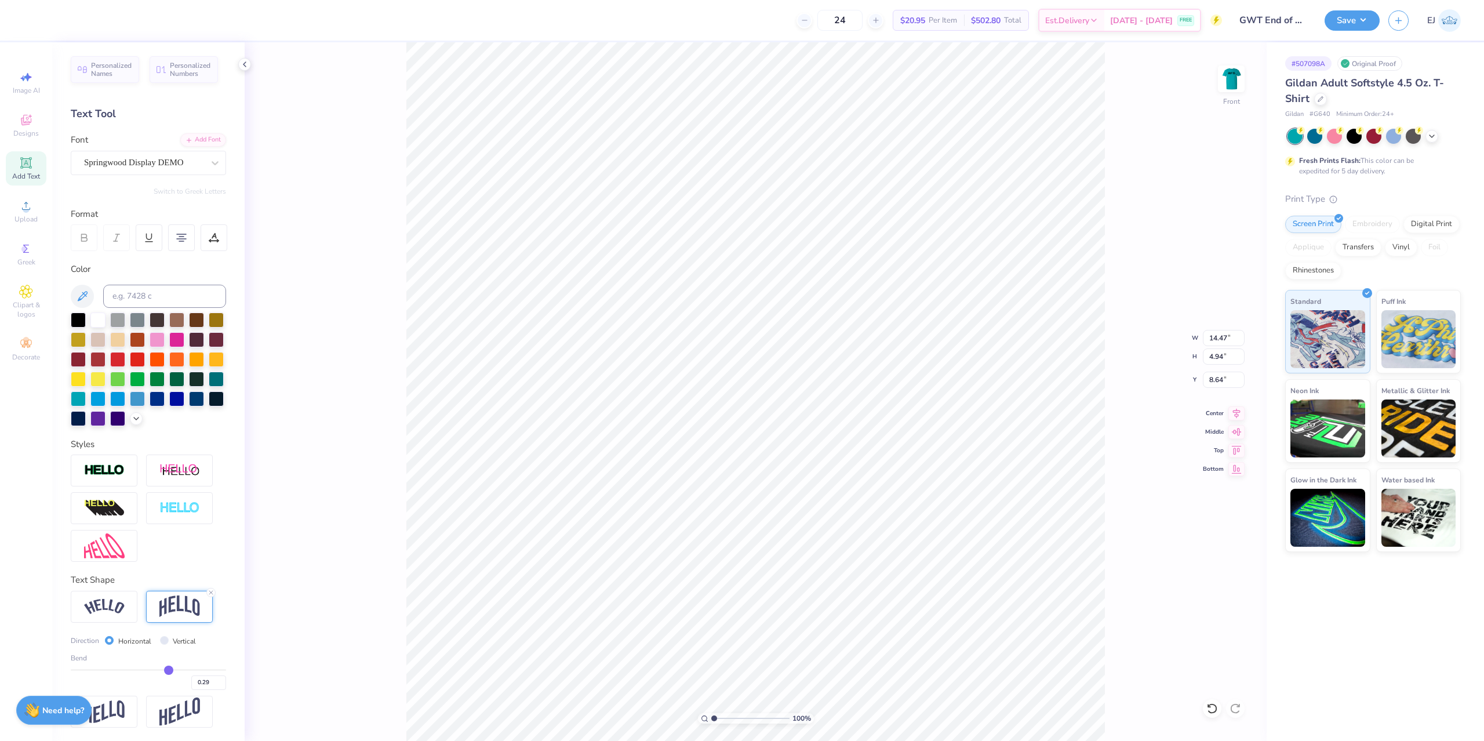
type input "0.26"
type input "0.24"
type input "0.22"
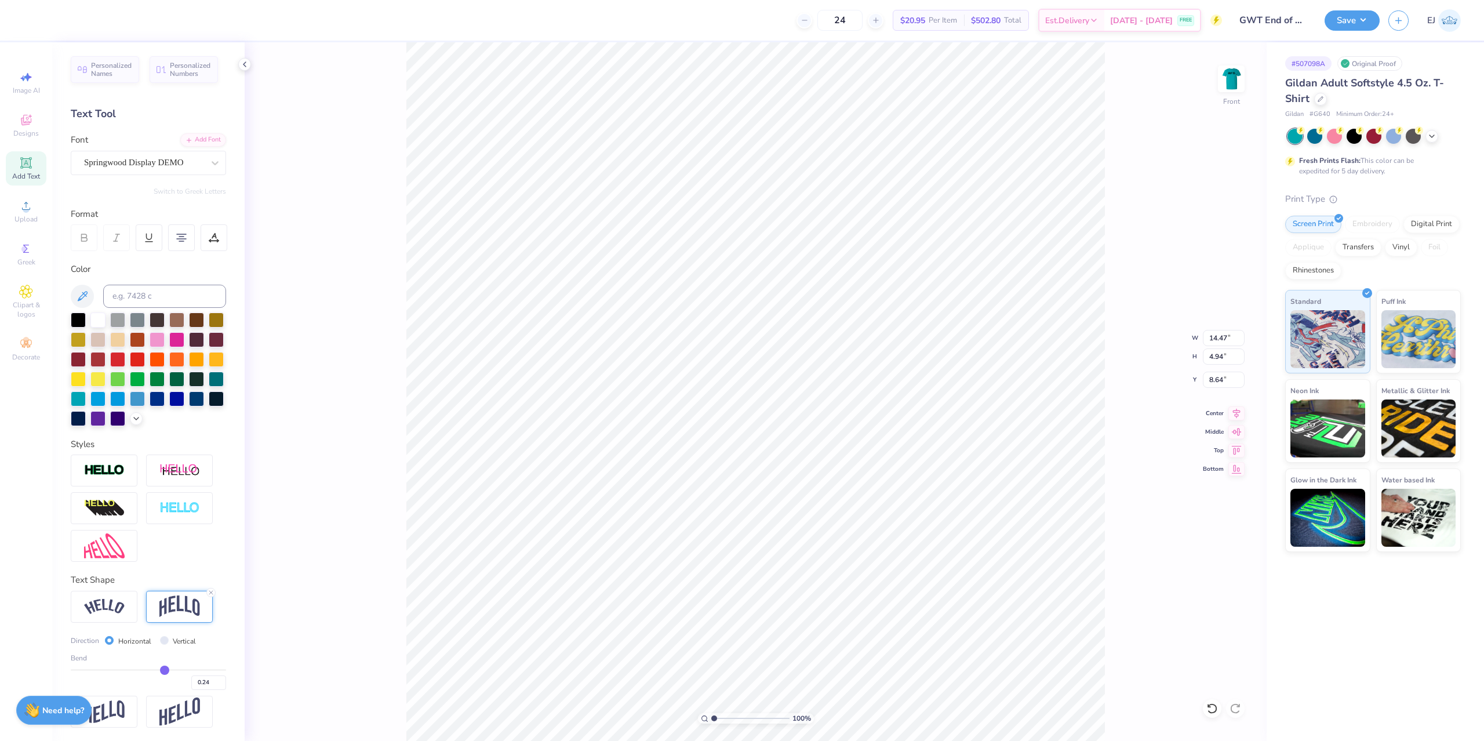
type input "0.22"
type input "0.21"
type input "0.2"
type input "0.20"
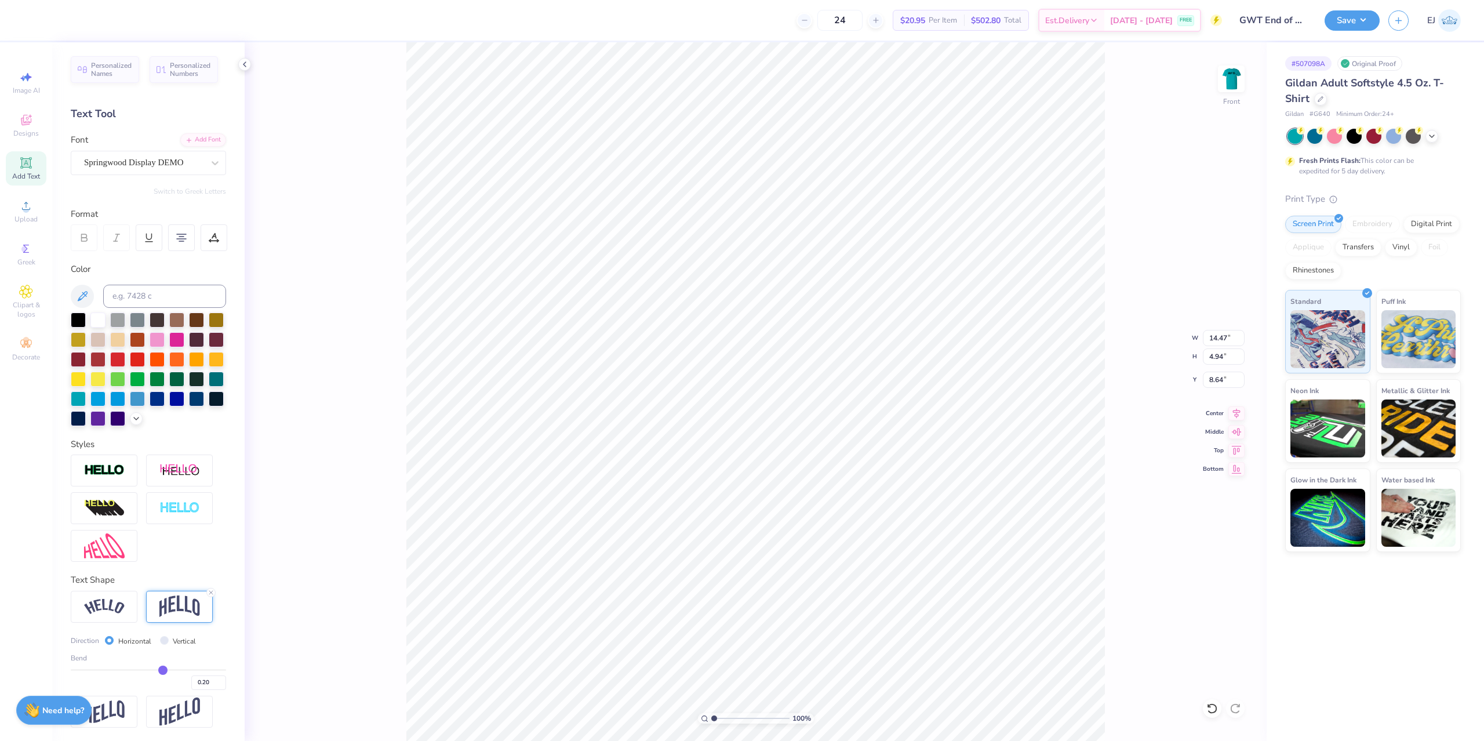
type input "0.19"
type input "0.18"
drag, startPoint x: 171, startPoint y: 671, endPoint x: 162, endPoint y: 670, distance: 9.3
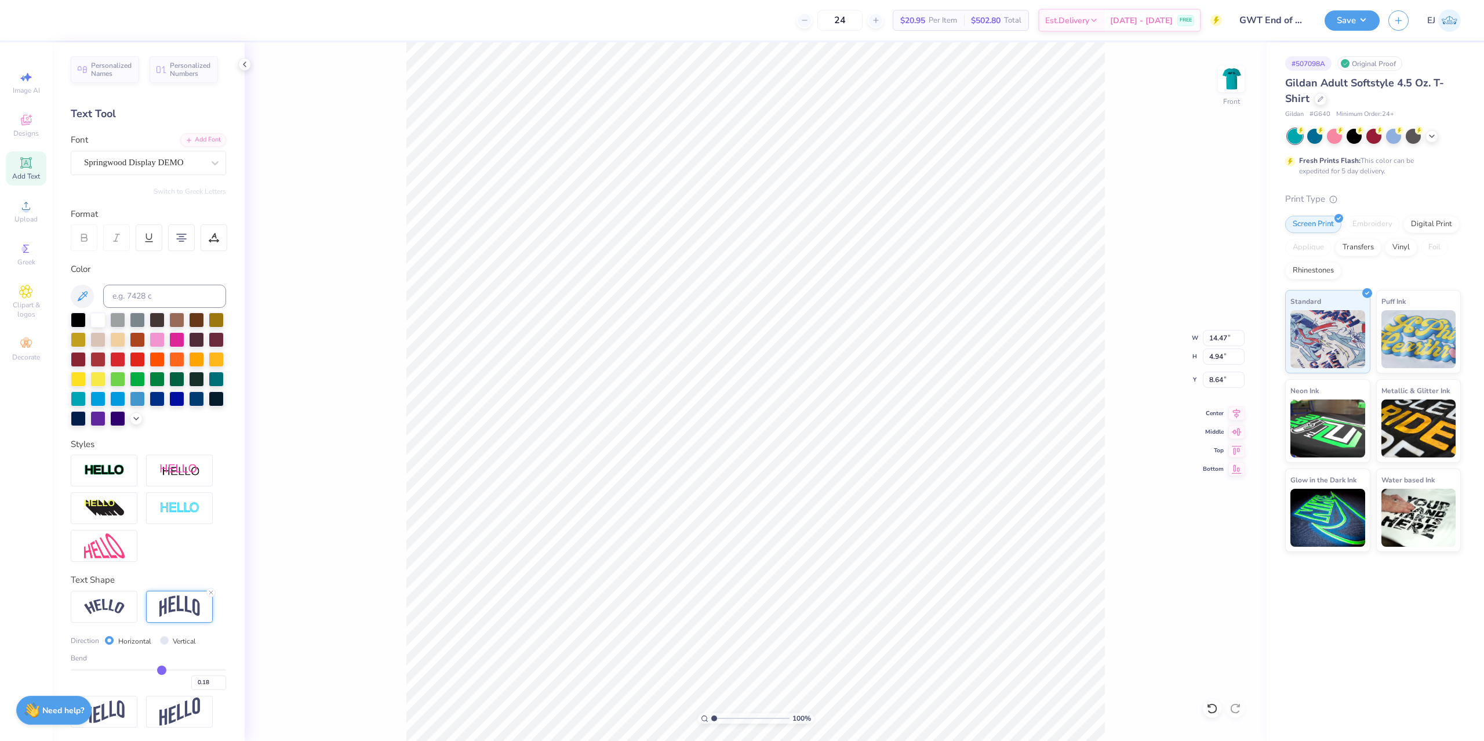
type input "0.18"
click at [162, 670] on input "range" at bounding box center [148, 670] width 155 height 2
type input "3.88"
type input "9.17"
click at [809, 16] on div "Art colors 24 $20.95 Per Item $502.80 Total Est. Delivery [DATE] - [DATE] FREE …" at bounding box center [742, 370] width 1484 height 741
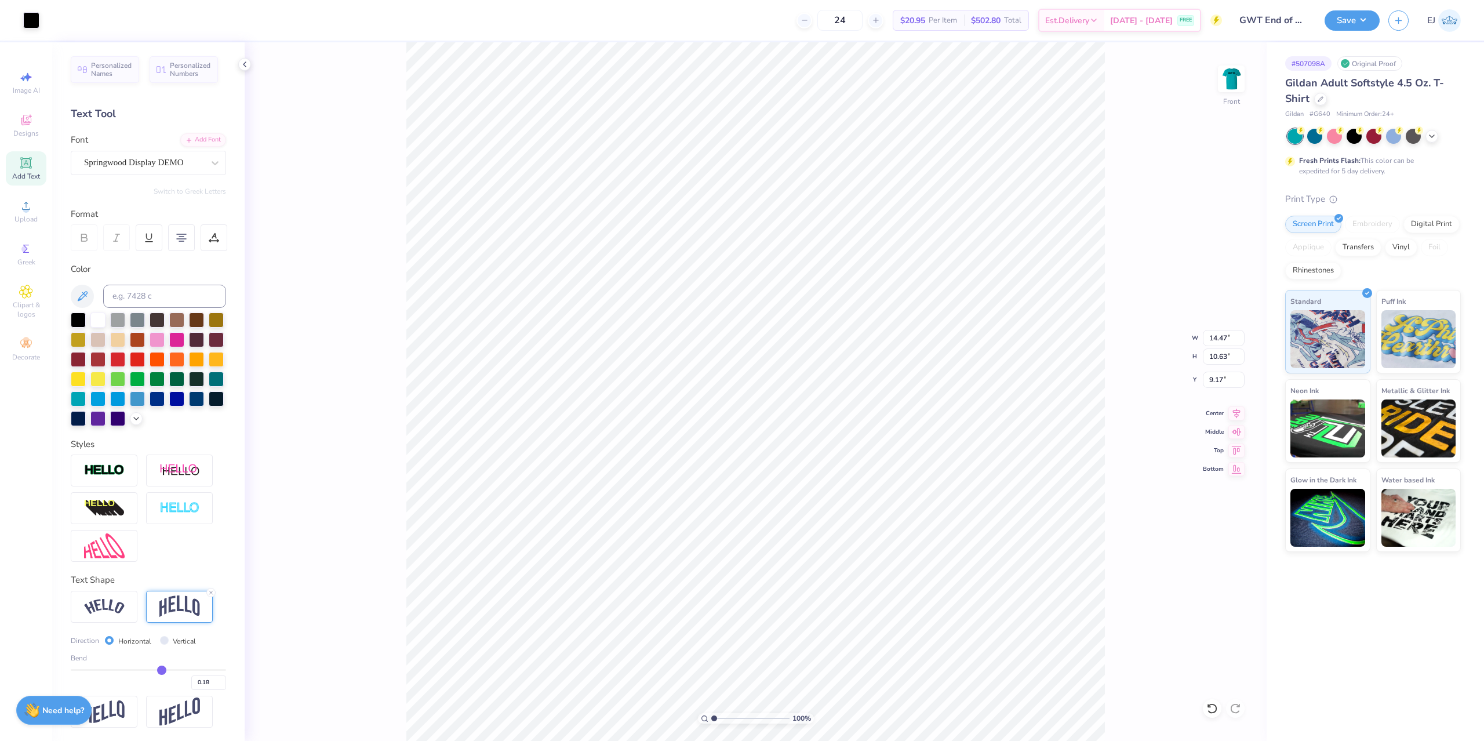
click at [1220, 347] on div "100 % Front W 14.47 14.47 " H 10.63 10.63 " Y 9.17 9.17 " Center Middle Top Bot…" at bounding box center [756, 391] width 1022 height 699
click at [1222, 340] on div "100 % Front" at bounding box center [756, 391] width 1022 height 699
click at [1229, 342] on input "14.47" at bounding box center [1224, 338] width 42 height 16
type input "14.50"
type input "10.65"
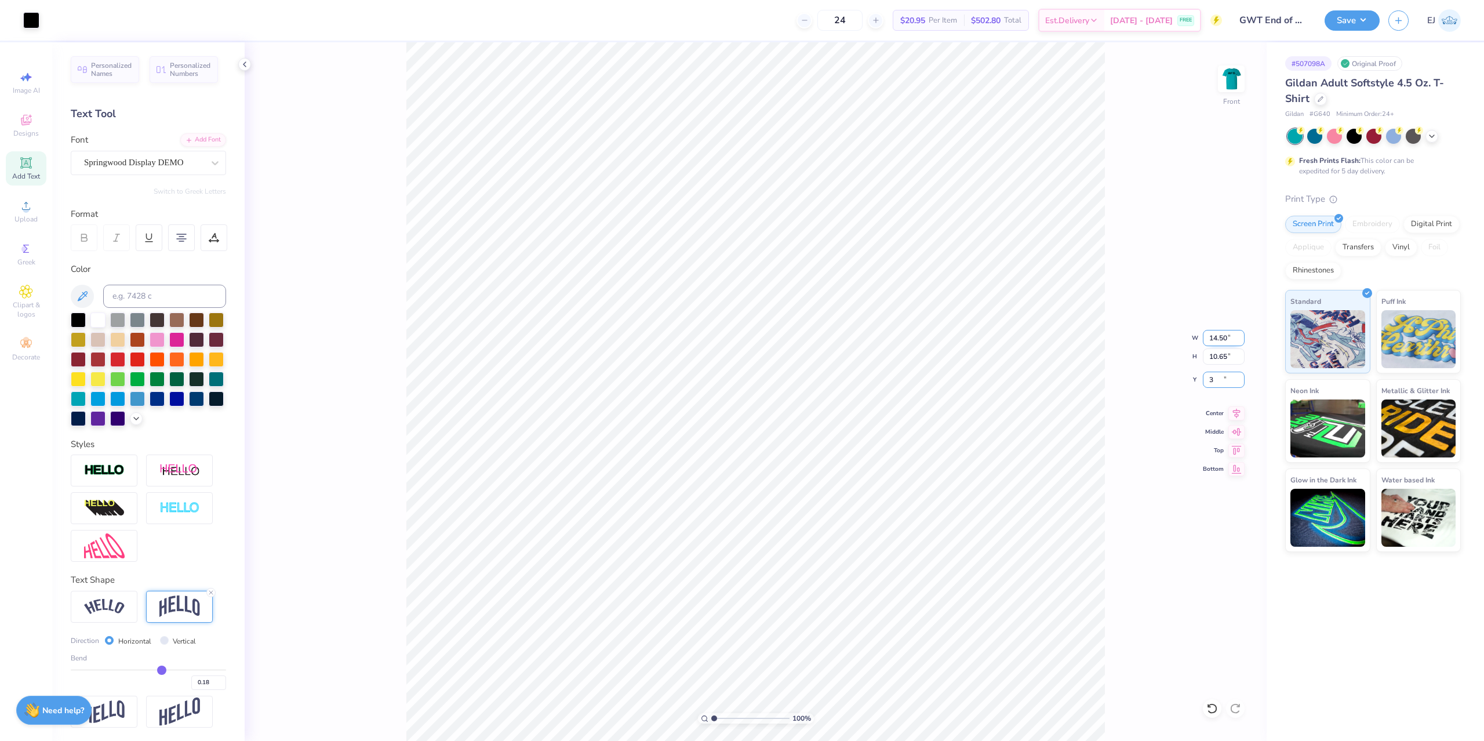
type input "3.00"
click at [1121, 370] on div "100 % Front W 14.50 14.50 " H 10.65 10.65 " Y 3.00 3.00 " Center Middle Top Bot…" at bounding box center [756, 391] width 1022 height 699
click at [1121, 517] on div "100 % Front" at bounding box center [756, 391] width 1022 height 699
click at [1221, 342] on input "14.50" at bounding box center [1224, 338] width 42 height 16
type input "12.50"
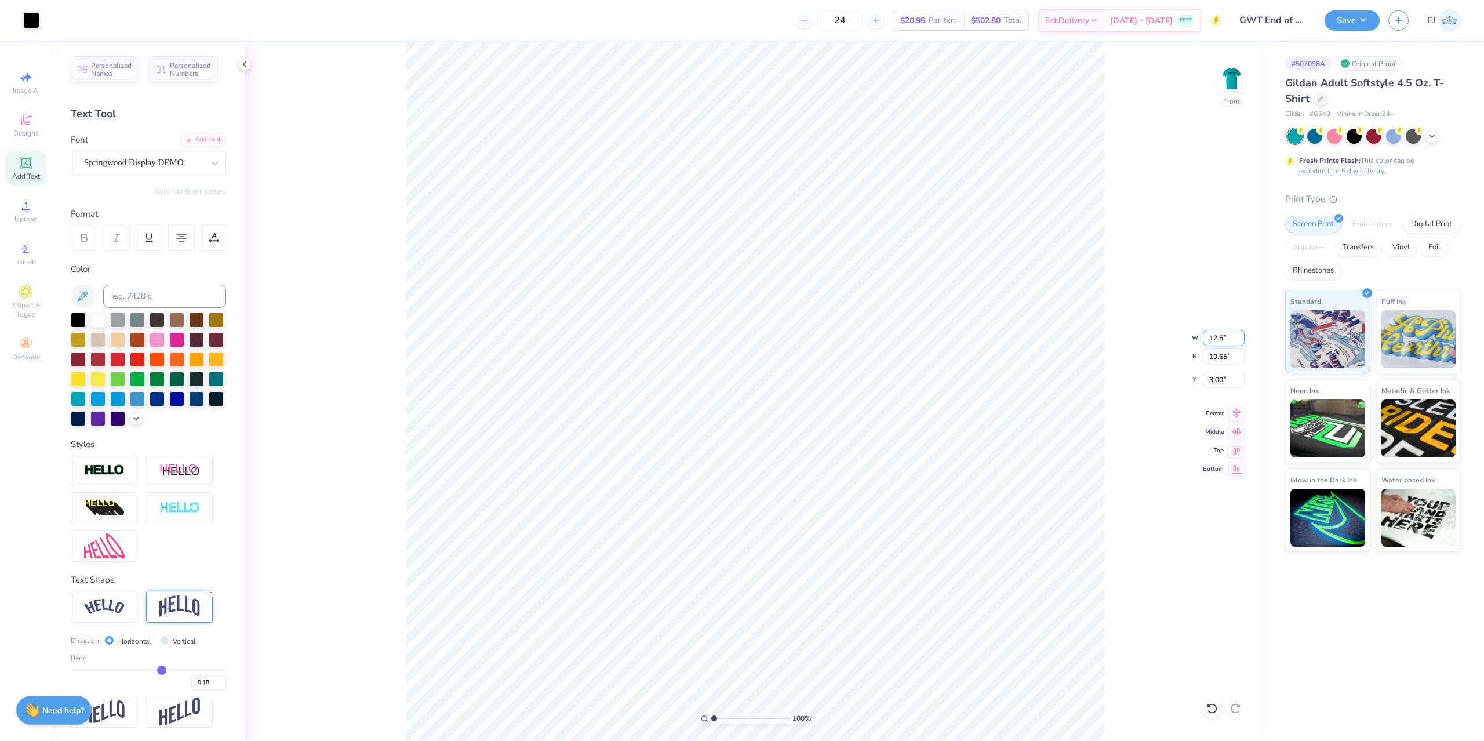
type input "9.18"
type input "3.00"
click at [1359, 8] on div "Save EJ" at bounding box center [1404, 20] width 159 height 41
click at [1361, 12] on button "Save" at bounding box center [1352, 19] width 55 height 20
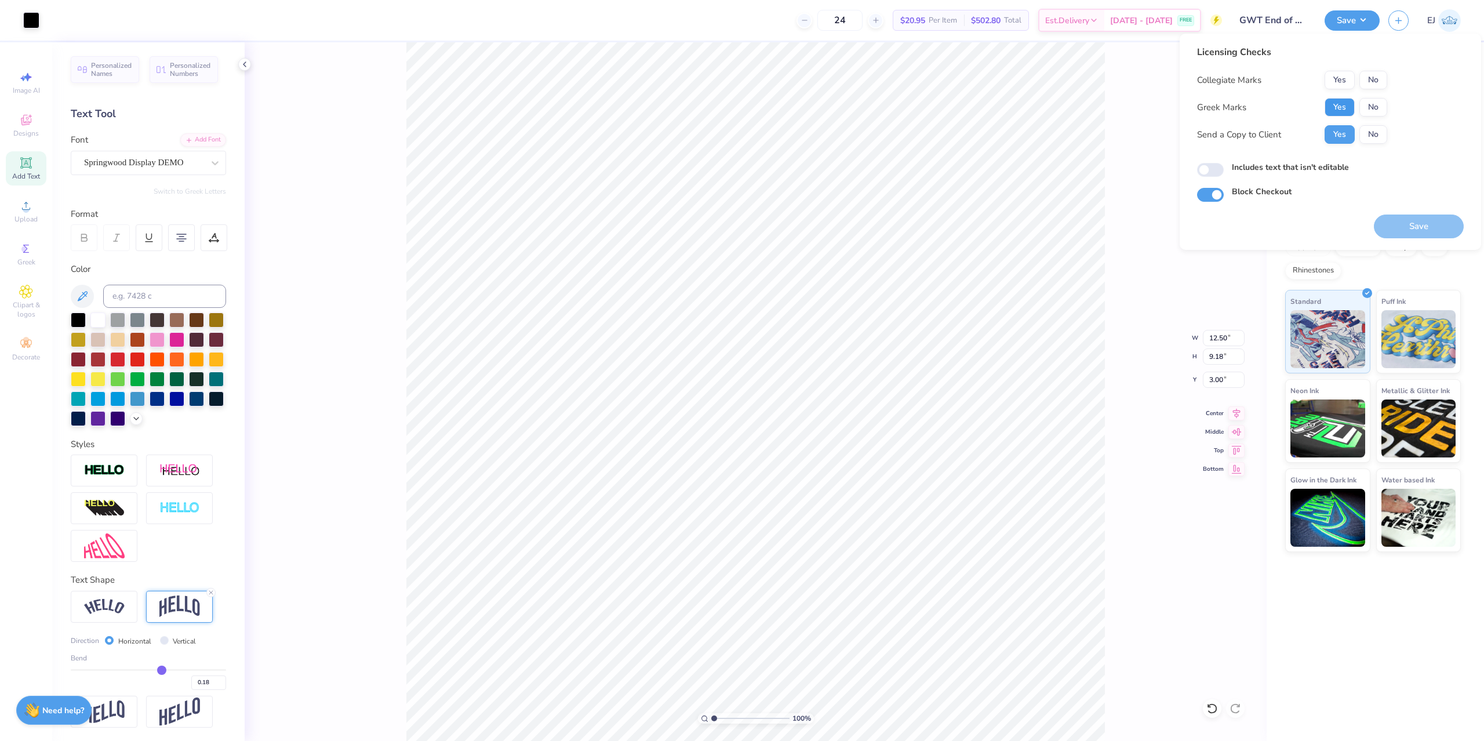
click at [1340, 112] on button "Yes" at bounding box center [1340, 107] width 30 height 19
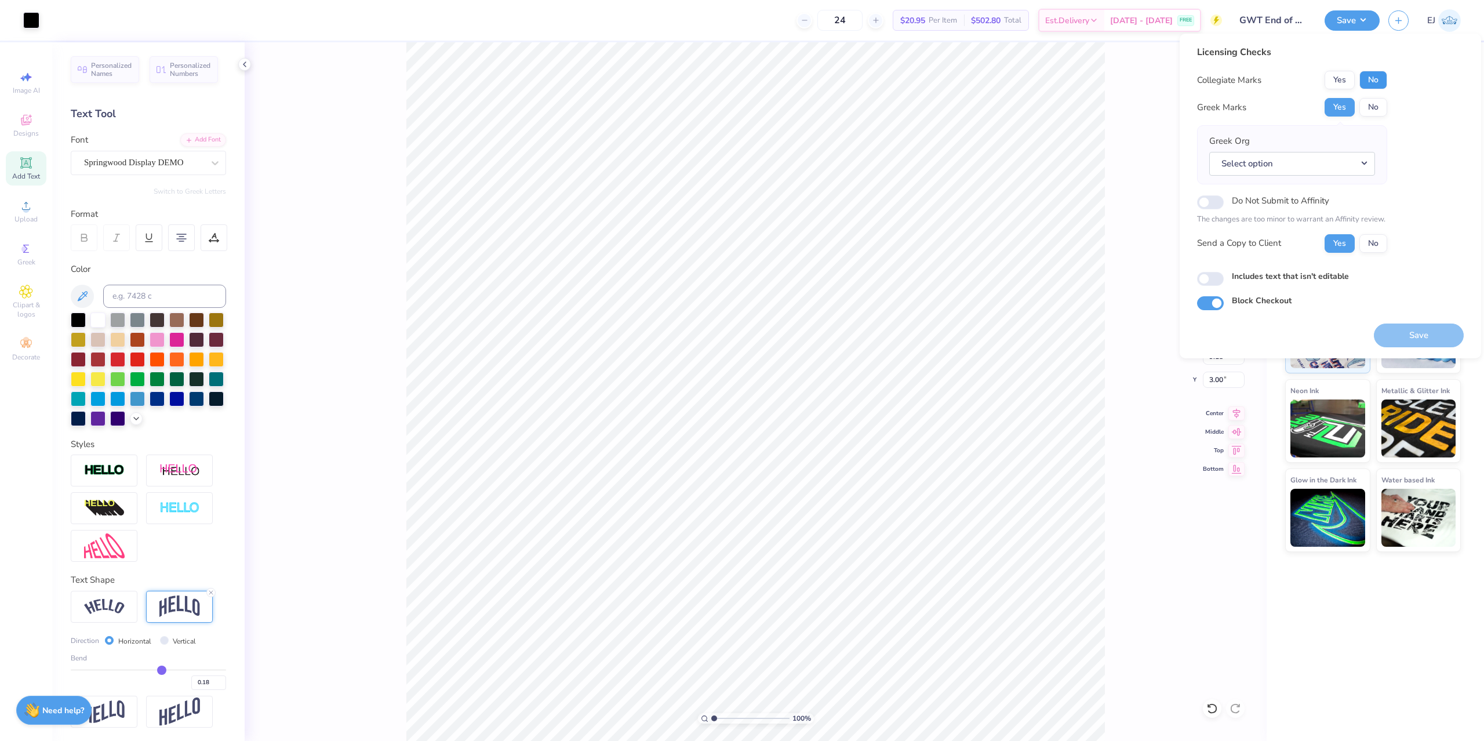
click at [1381, 82] on button "No" at bounding box center [1373, 80] width 28 height 19
click at [1373, 115] on button "No" at bounding box center [1373, 107] width 28 height 19
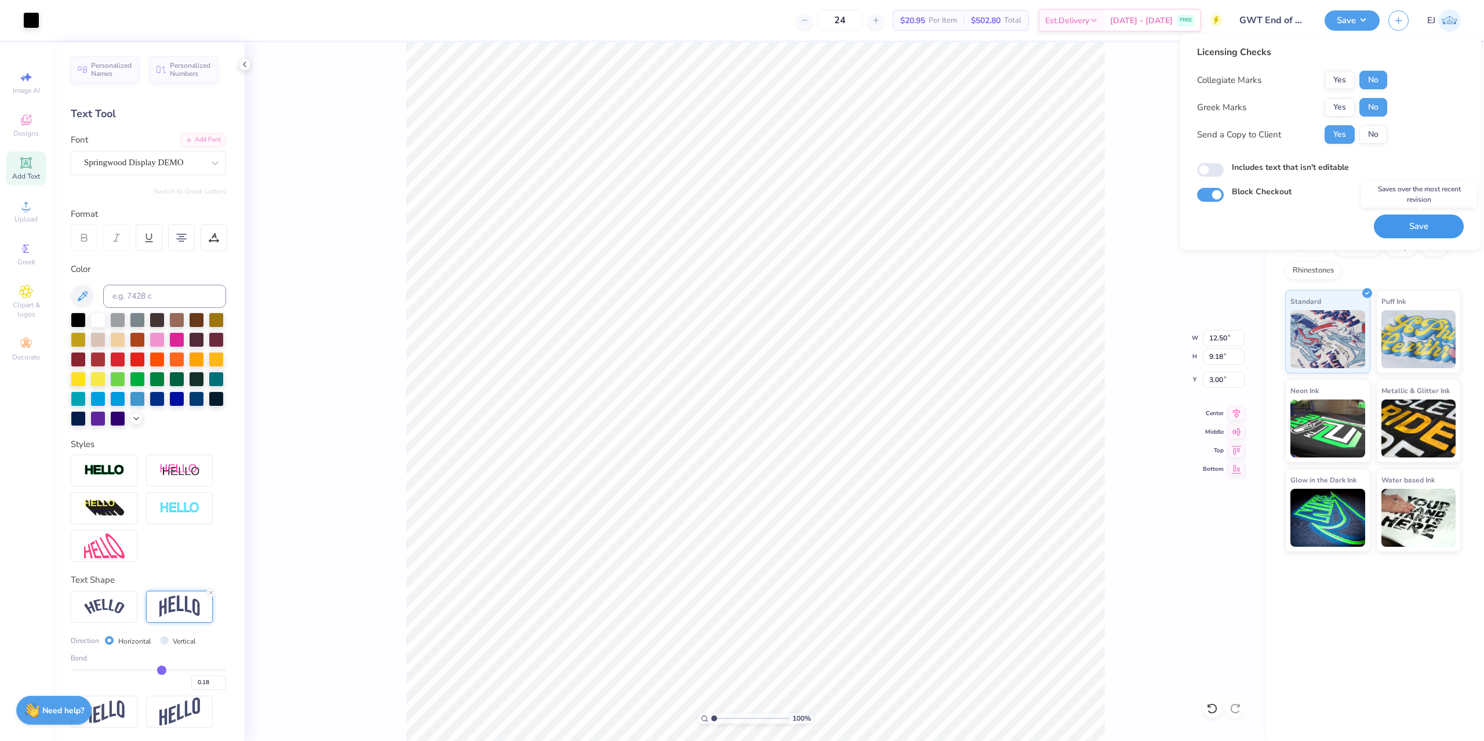
click at [1431, 233] on button "Save" at bounding box center [1419, 226] width 90 height 24
